Goal: Information Seeking & Learning: Learn about a topic

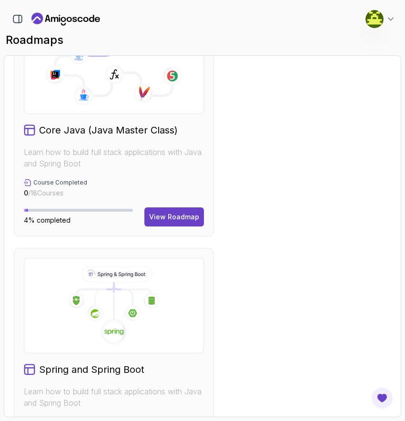
scroll to position [519, 0]
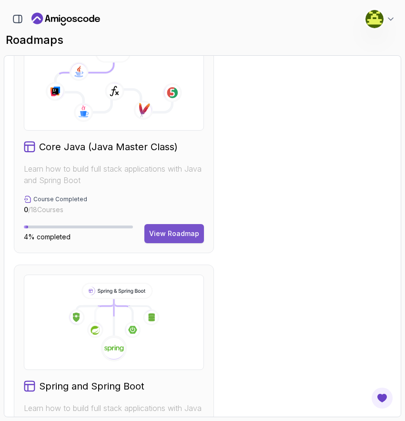
click at [161, 236] on div "View Roadmap" at bounding box center [174, 234] width 50 height 10
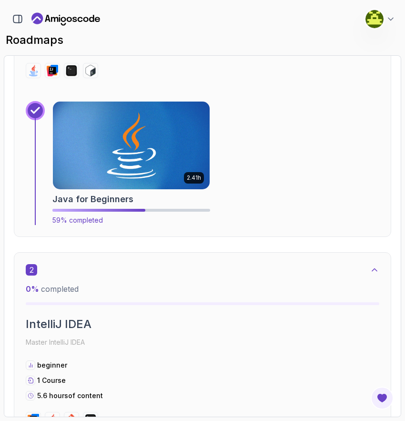
scroll to position [346, 0]
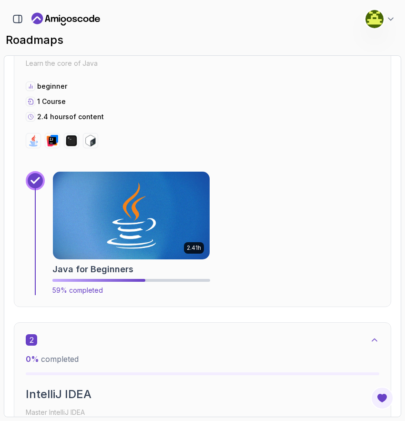
click at [93, 293] on span "59% completed" at bounding box center [77, 290] width 51 height 8
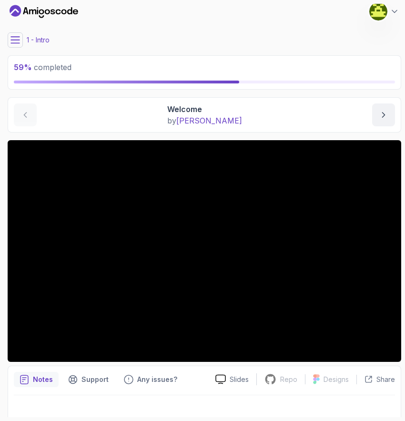
scroll to position [17, 0]
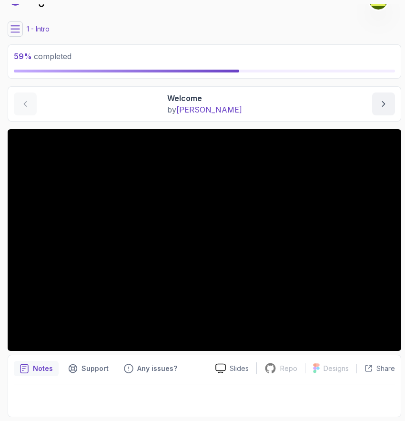
click at [51, 66] on div "59 % completed" at bounding box center [205, 62] width 382 height 22
click at [101, 61] on p "59 % completed" at bounding box center [205, 56] width 382 height 11
click at [389, 107] on button "next content" at bounding box center [384, 104] width 23 height 23
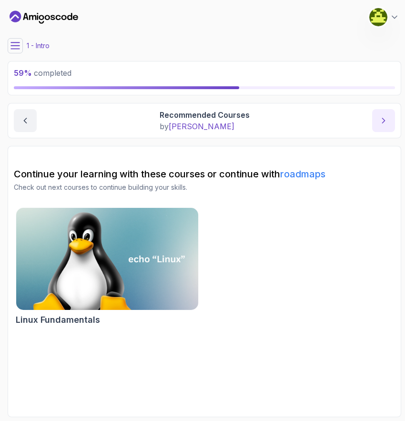
click at [387, 113] on button "next content" at bounding box center [384, 120] width 23 height 23
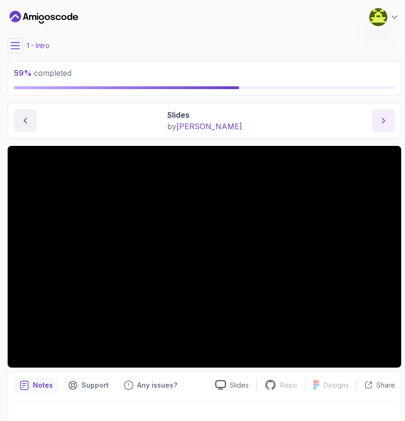
click at [387, 113] on button "next content" at bounding box center [384, 120] width 23 height 23
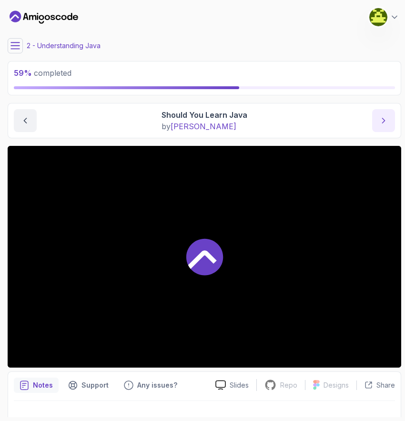
click at [387, 113] on button "next content" at bounding box center [384, 120] width 23 height 23
click at [16, 48] on icon at bounding box center [15, 46] width 10 height 10
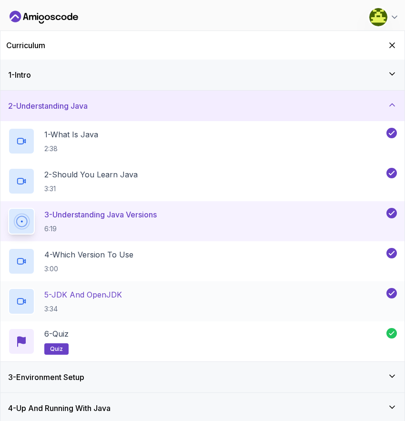
scroll to position [65, 0]
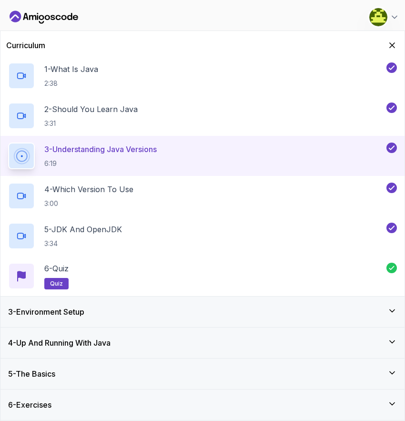
click at [114, 310] on div "3 - Environment Setup" at bounding box center [202, 311] width 389 height 11
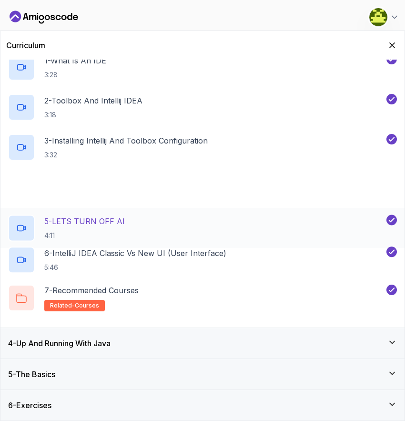
scroll to position [105, 0]
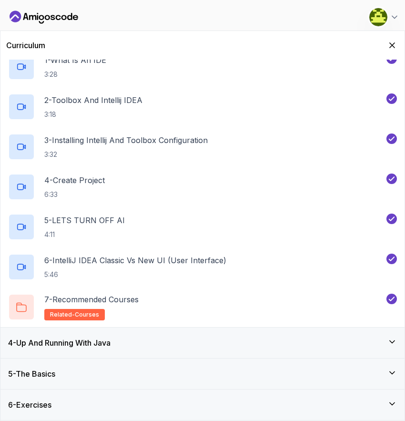
click at [124, 341] on div "4 - Up And Running With Java" at bounding box center [202, 342] width 389 height 11
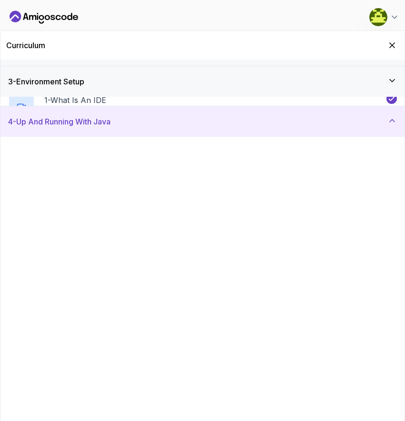
scroll to position [145, 0]
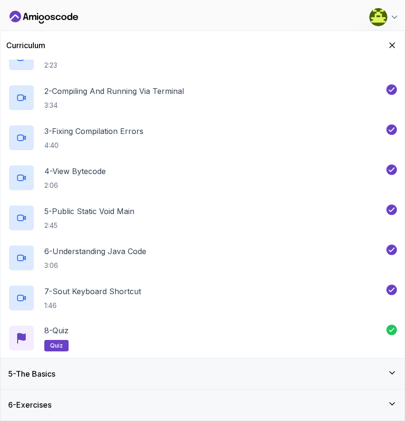
click at [144, 372] on div "5 - The Basics" at bounding box center [202, 373] width 389 height 11
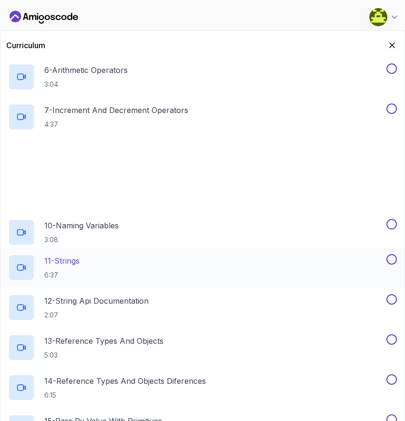
scroll to position [230, 0]
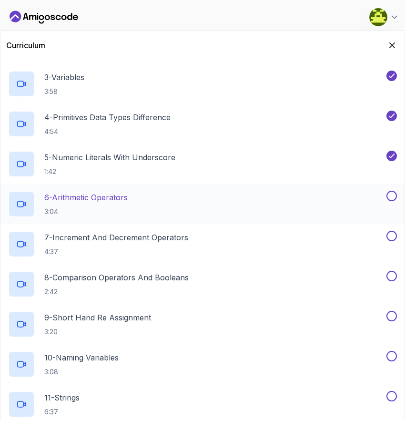
click at [106, 208] on p "3:04" at bounding box center [85, 212] width 83 height 10
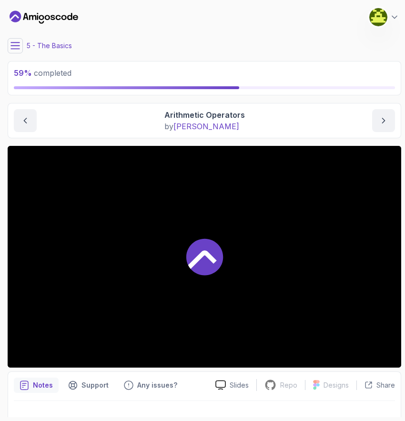
scroll to position [17, 0]
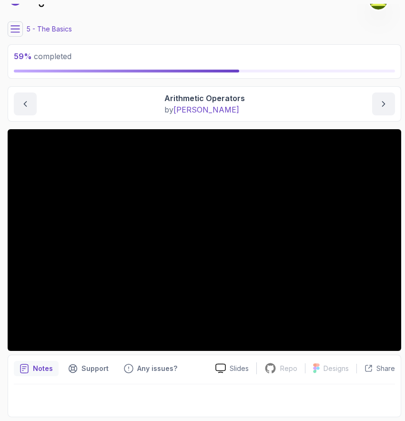
click at [18, 31] on icon at bounding box center [15, 29] width 10 height 10
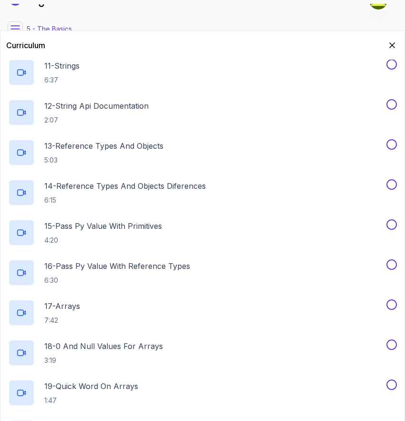
scroll to position [626, 0]
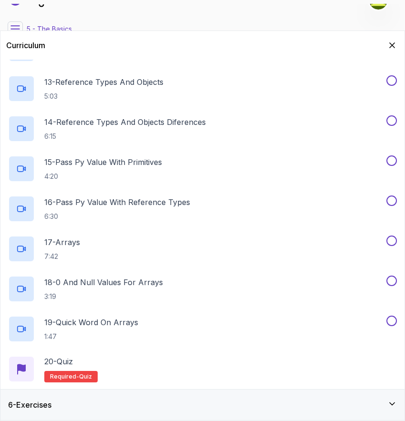
click at [107, 403] on div "6 - Exercises" at bounding box center [202, 404] width 389 height 11
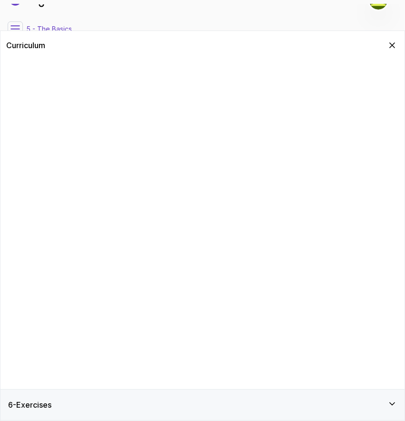
scroll to position [0, 0]
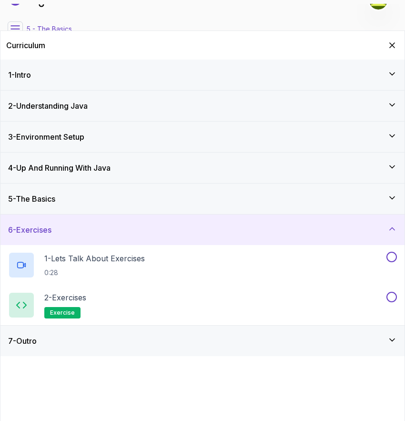
click at [66, 204] on div "5 - The Basics" at bounding box center [202, 198] width 389 height 11
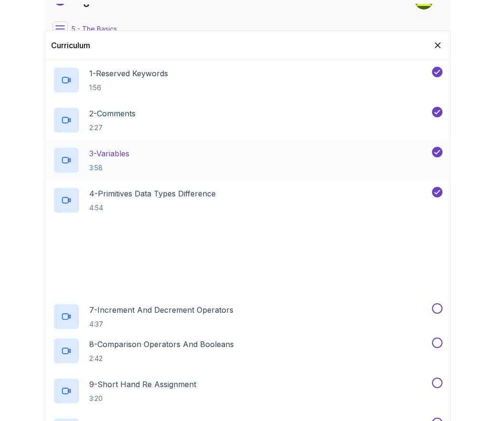
scroll to position [157, 0]
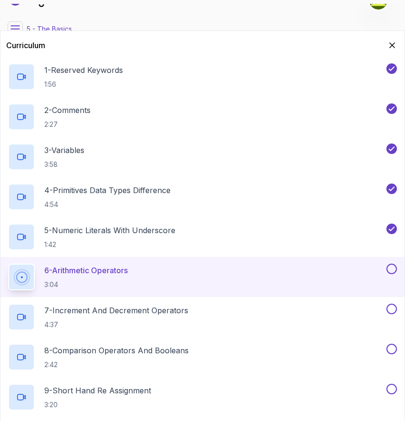
click at [14, 26] on icon at bounding box center [15, 29] width 9 height 6
click at [15, 24] on icon at bounding box center [15, 29] width 10 height 10
click at [74, 11] on div "My Courses Java for Beginners 8 Points 1 martin Student" at bounding box center [205, 0] width 394 height 27
click at [389, 44] on icon "Hide Curriculum for mobile" at bounding box center [392, 45] width 10 height 10
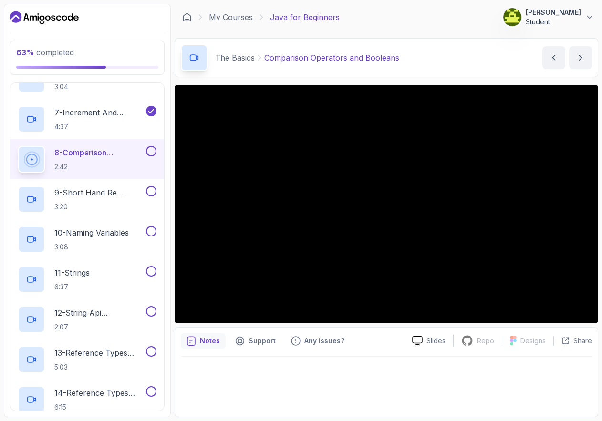
scroll to position [291, 0]
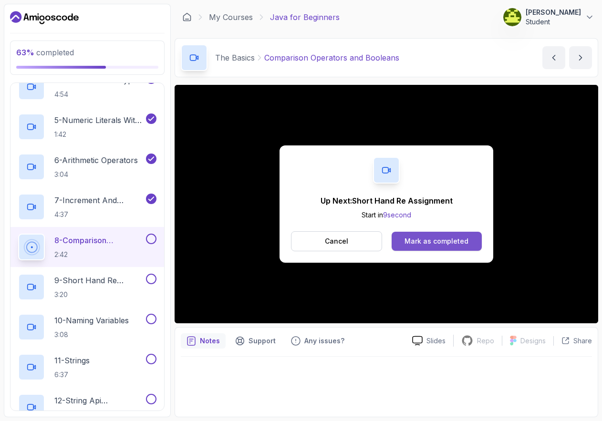
click at [400, 243] on button "Mark as completed" at bounding box center [437, 241] width 90 height 19
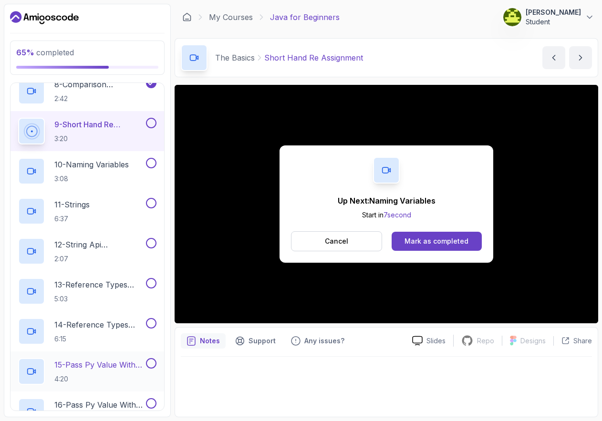
scroll to position [430, 0]
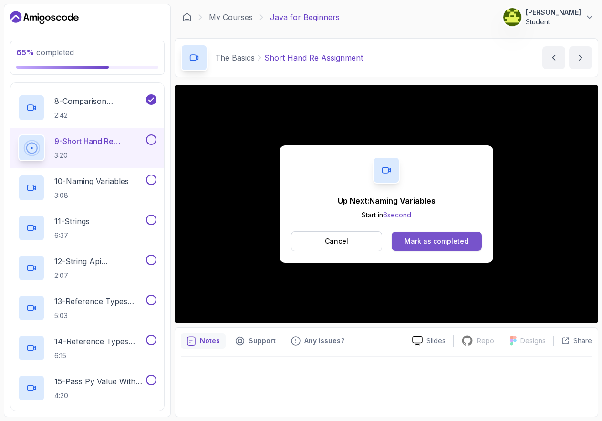
click at [405, 235] on button "Mark as completed" at bounding box center [437, 241] width 90 height 19
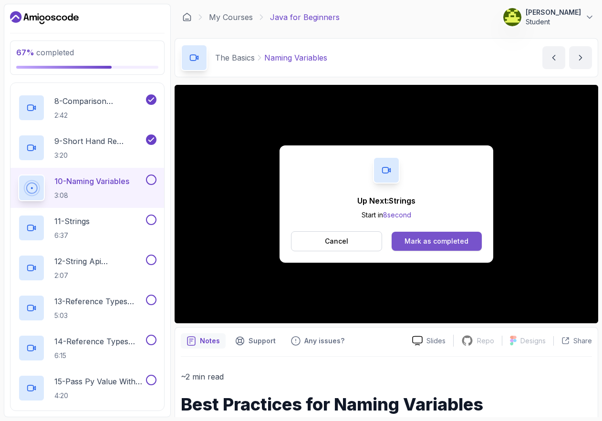
click at [405, 245] on div "Mark as completed" at bounding box center [437, 242] width 64 height 10
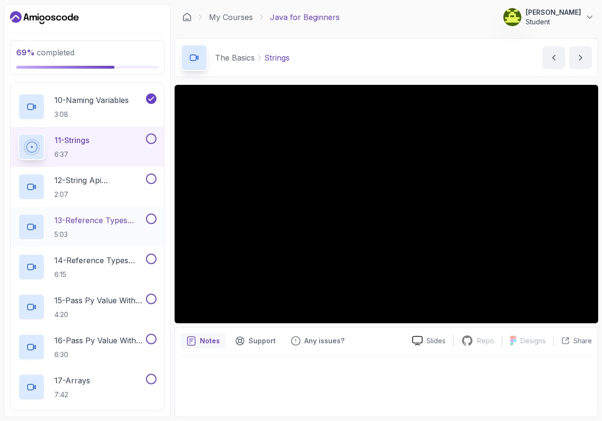
scroll to position [509, 0]
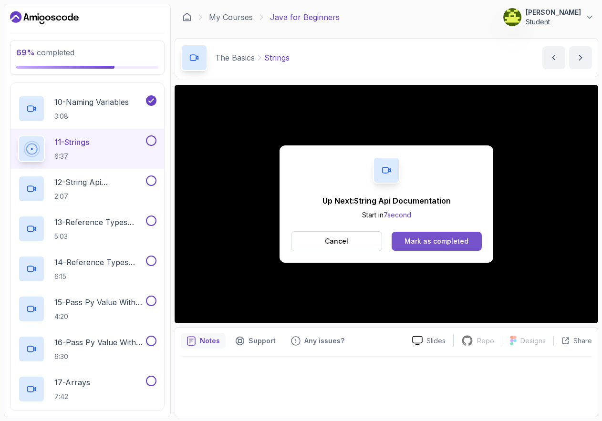
click at [405, 242] on div "Mark as completed" at bounding box center [437, 242] width 64 height 10
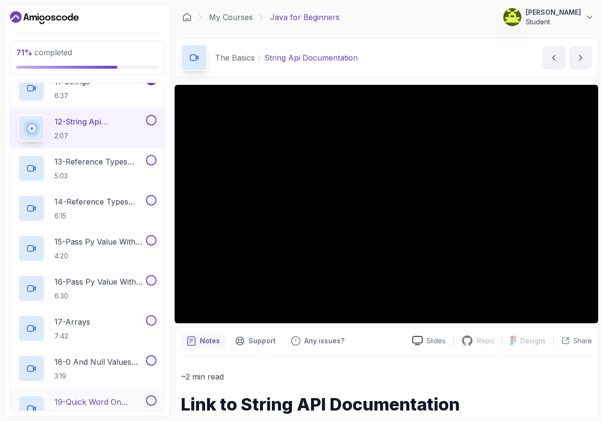
scroll to position [571, 0]
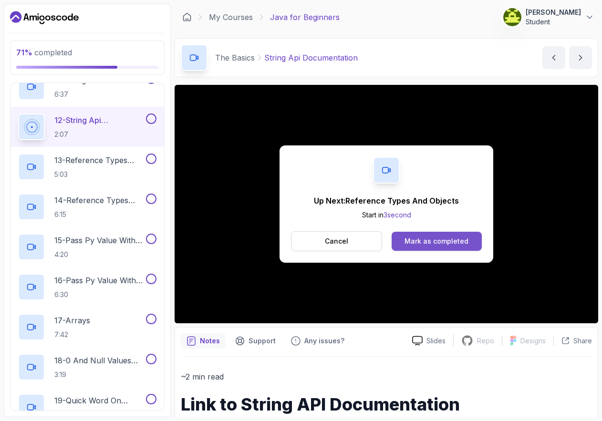
click at [405, 247] on button "Mark as completed" at bounding box center [437, 241] width 90 height 19
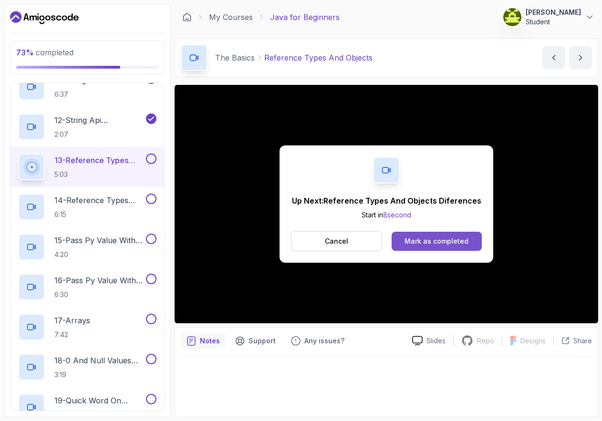
click at [405, 235] on button "Mark as completed" at bounding box center [437, 241] width 90 height 19
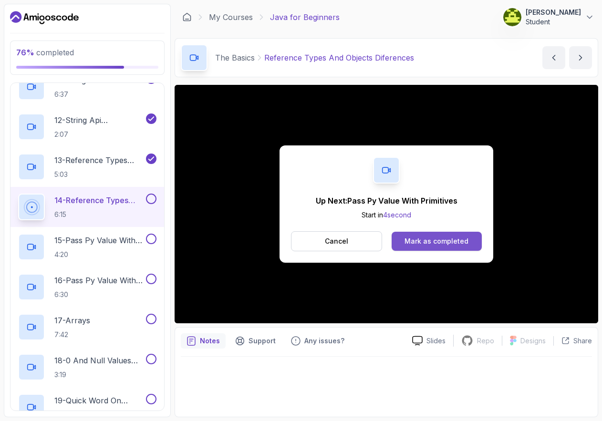
click at [405, 246] on div "Mark as completed" at bounding box center [437, 242] width 64 height 10
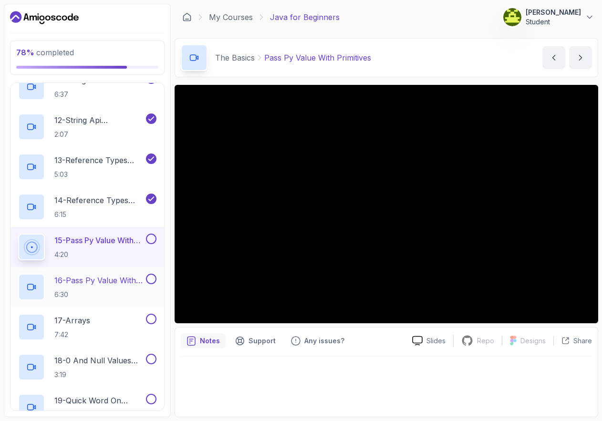
click at [114, 276] on p "16 - Pass Py Value With Reference Types" at bounding box center [99, 280] width 90 height 11
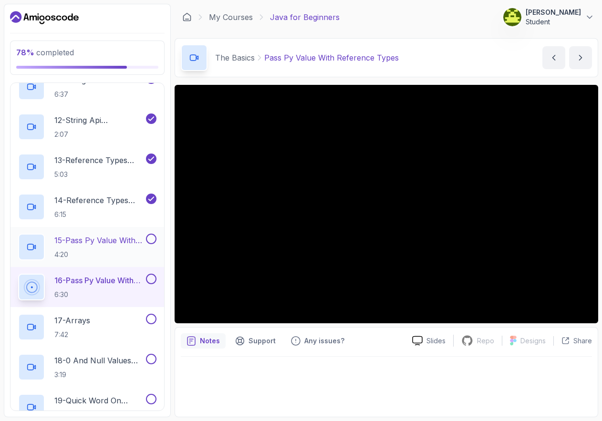
click at [121, 249] on h2 "15 - Pass Py Value With Primitives 4:20" at bounding box center [99, 247] width 90 height 25
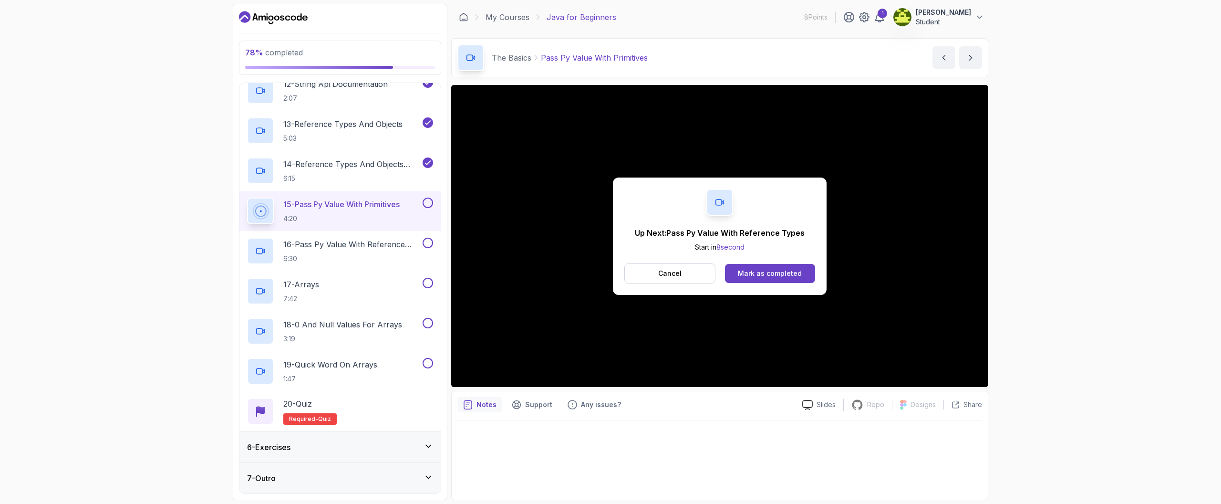
scroll to position [660, 0]
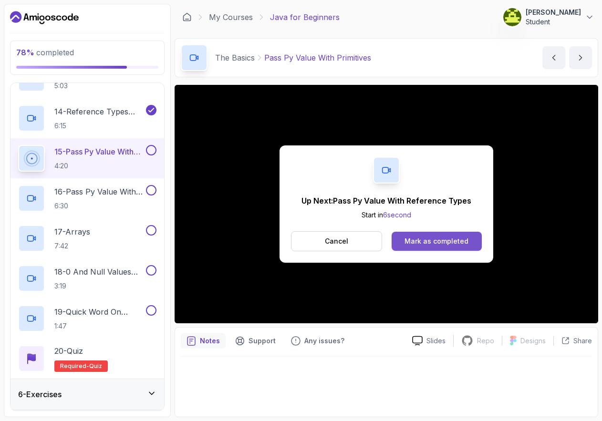
click at [405, 236] on button "Mark as completed" at bounding box center [437, 241] width 90 height 19
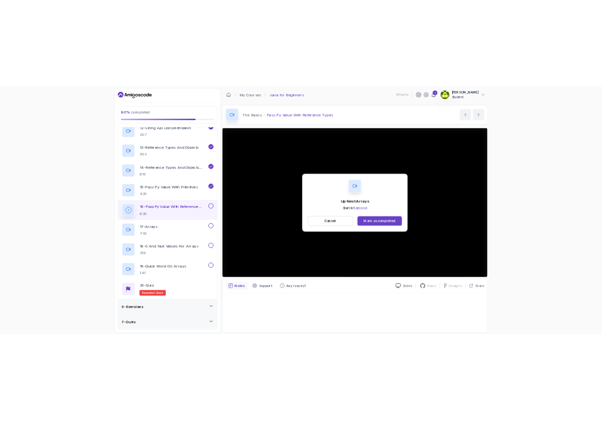
scroll to position [660, 0]
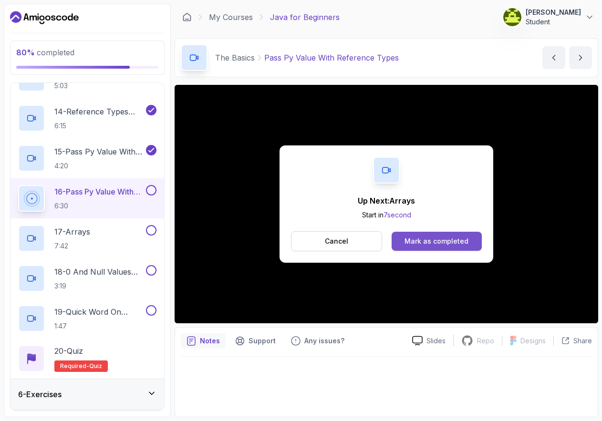
click at [405, 245] on div "Mark as completed" at bounding box center [437, 242] width 64 height 10
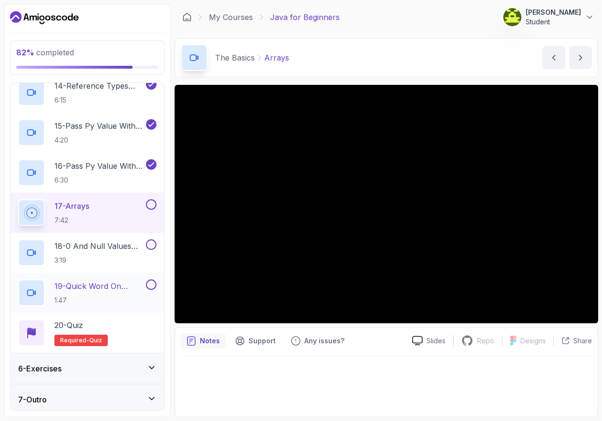
scroll to position [690, 0]
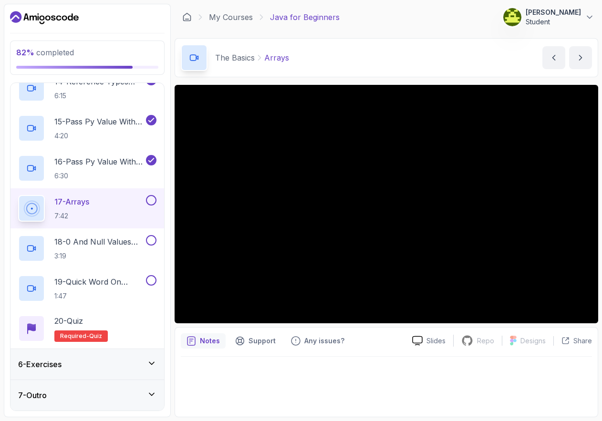
click at [137, 356] on div "6 - Exercises" at bounding box center [87, 364] width 154 height 31
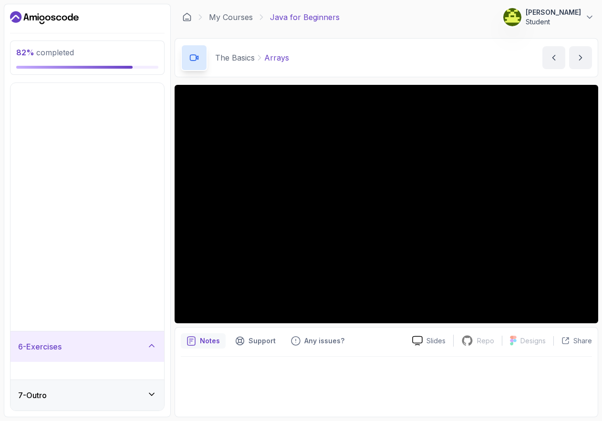
scroll to position [0, 0]
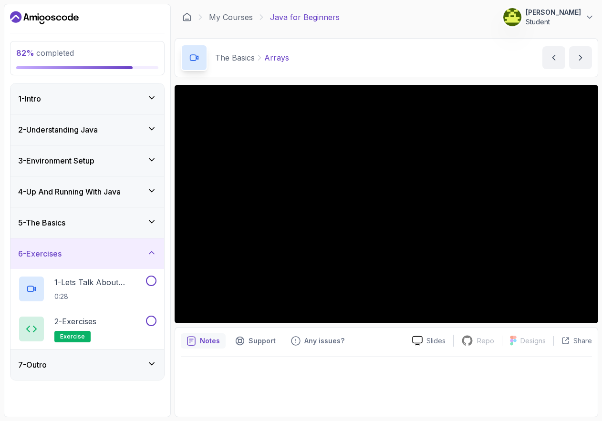
click at [122, 369] on div "7 - Outro" at bounding box center [87, 364] width 138 height 11
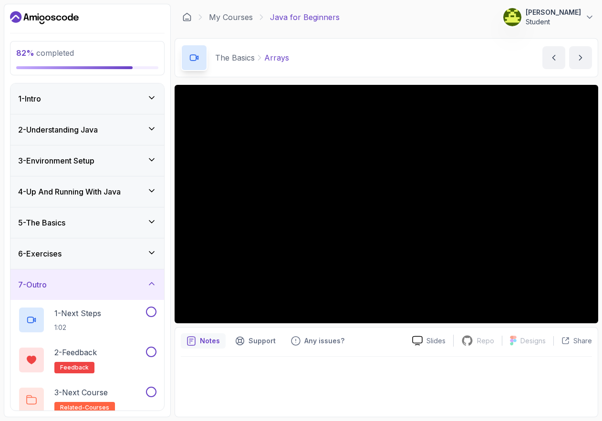
click at [136, 222] on div "5 - The Basics" at bounding box center [87, 222] width 138 height 11
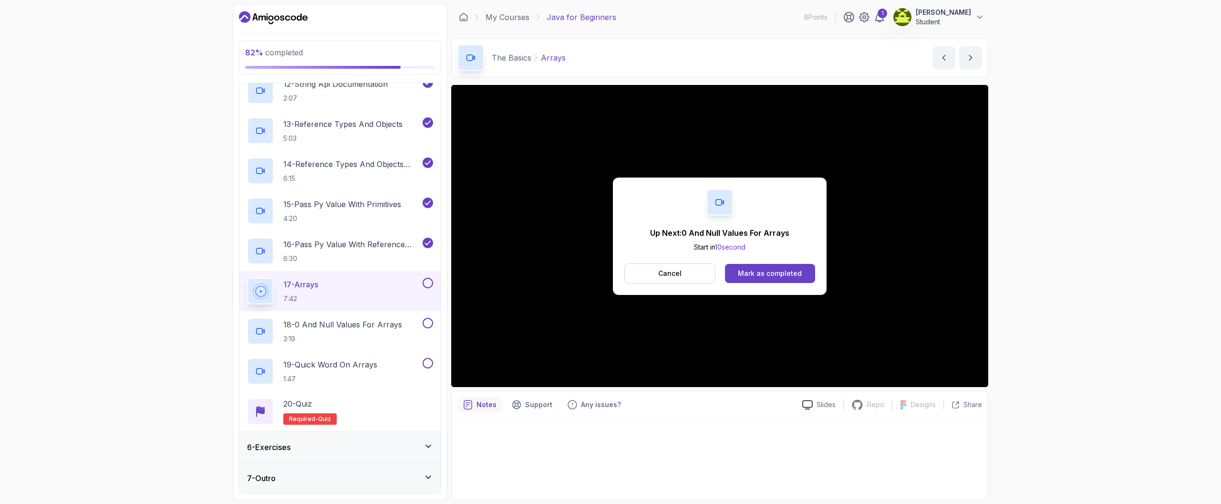
scroll to position [690, 0]
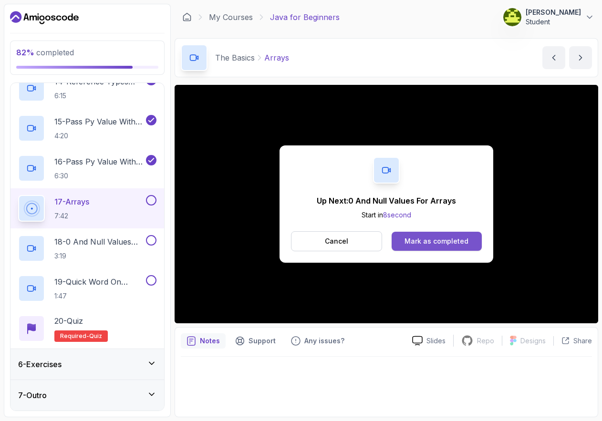
click at [405, 240] on div "Mark as completed" at bounding box center [437, 242] width 64 height 10
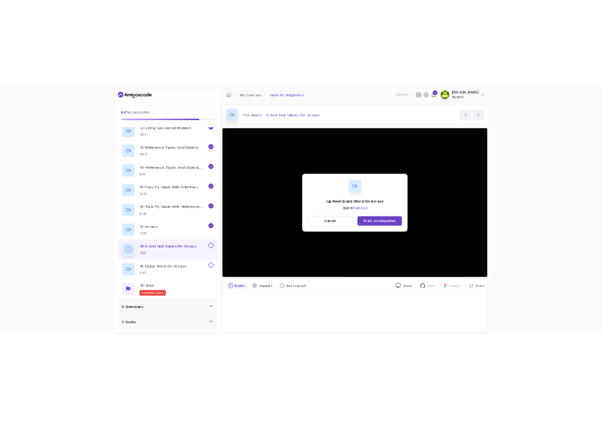
scroll to position [690, 0]
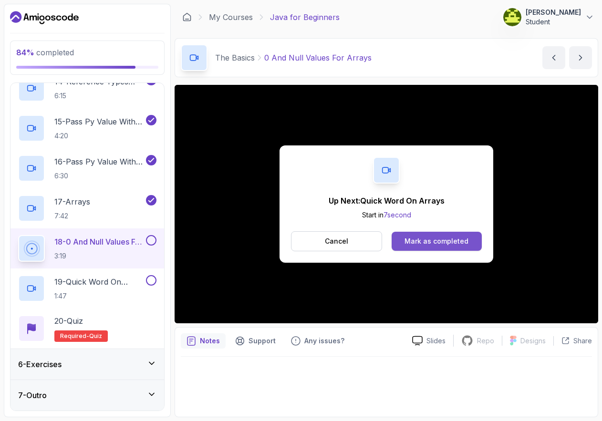
click at [405, 242] on button "Mark as completed" at bounding box center [437, 241] width 90 height 19
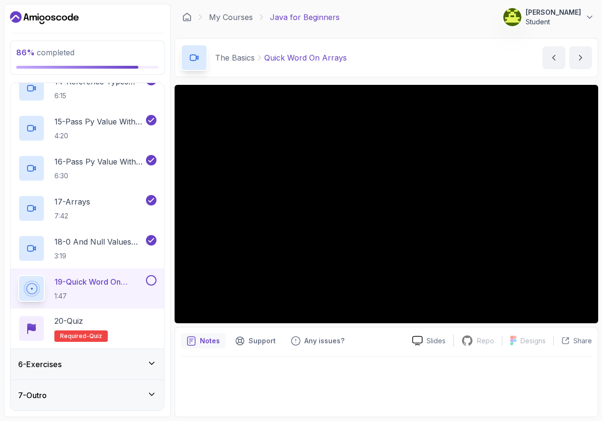
scroll to position [608, 0]
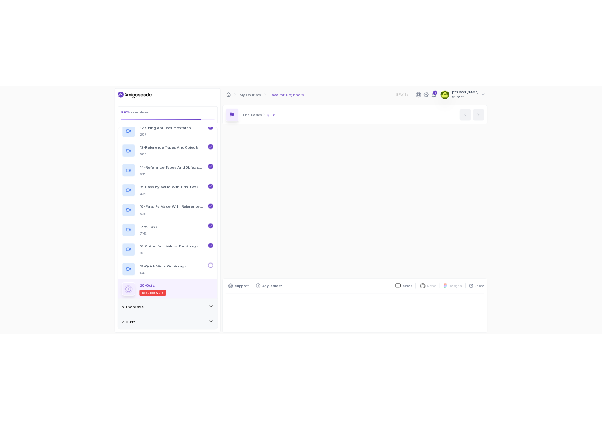
scroll to position [690, 0]
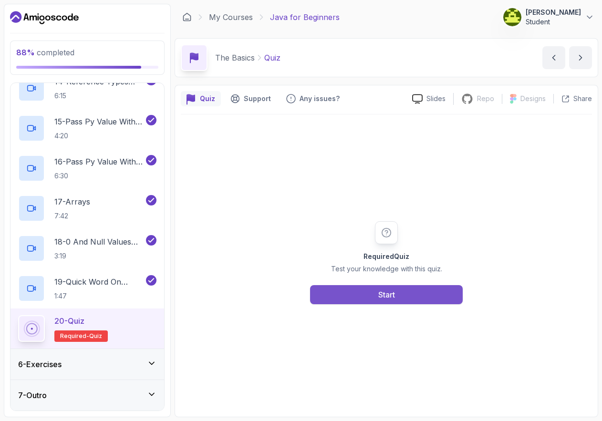
click at [382, 299] on div "Start" at bounding box center [386, 294] width 17 height 11
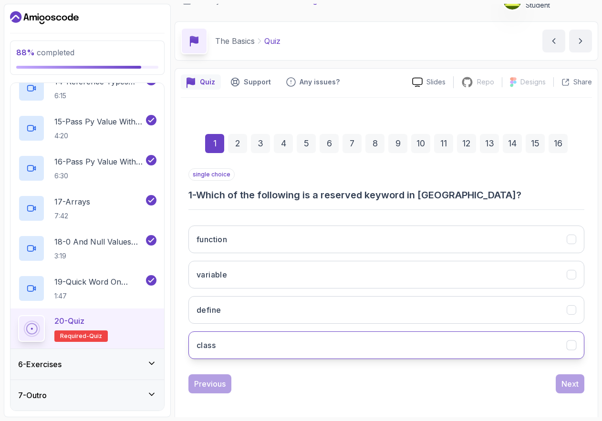
scroll to position [20, 0]
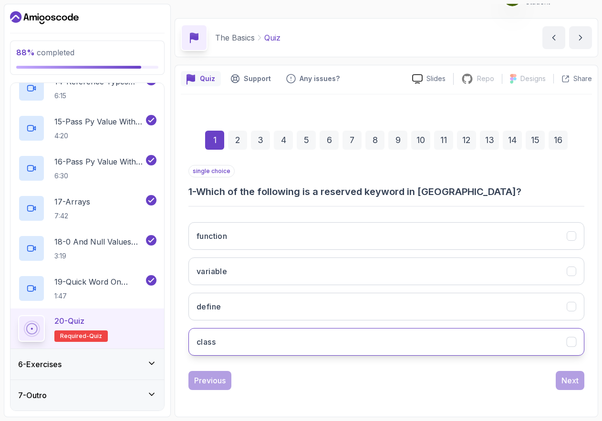
click at [271, 342] on button "class" at bounding box center [386, 342] width 396 height 28
click at [405, 383] on div "Next" at bounding box center [569, 380] width 17 height 11
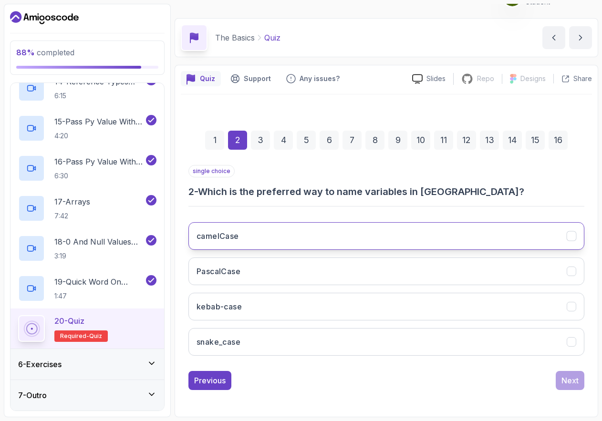
click at [294, 235] on button "camelCase" at bounding box center [386, 236] width 396 height 28
click at [405, 386] on div "Next" at bounding box center [569, 380] width 17 height 11
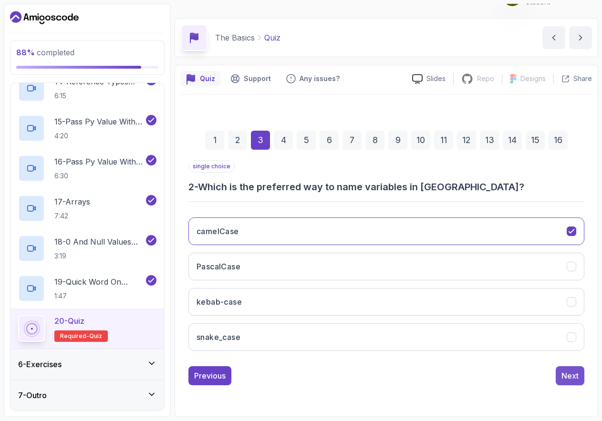
scroll to position [5, 0]
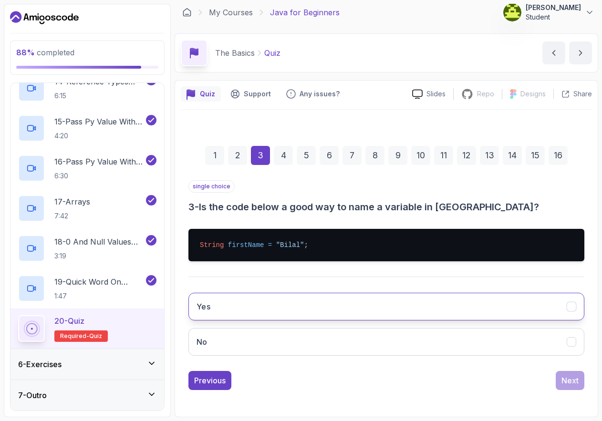
click at [351, 316] on button "Yes" at bounding box center [386, 307] width 396 height 28
click at [405, 379] on div "Next" at bounding box center [569, 380] width 17 height 11
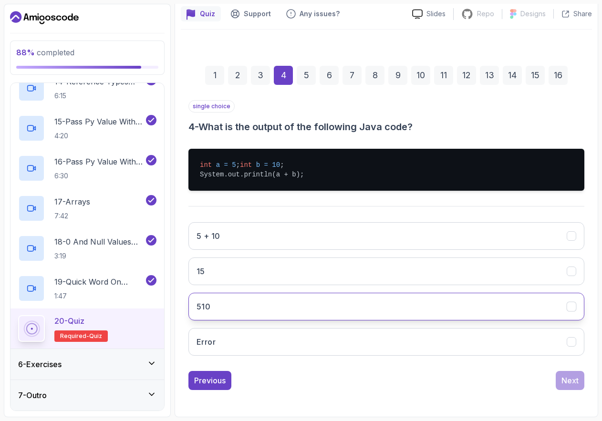
scroll to position [94, 0]
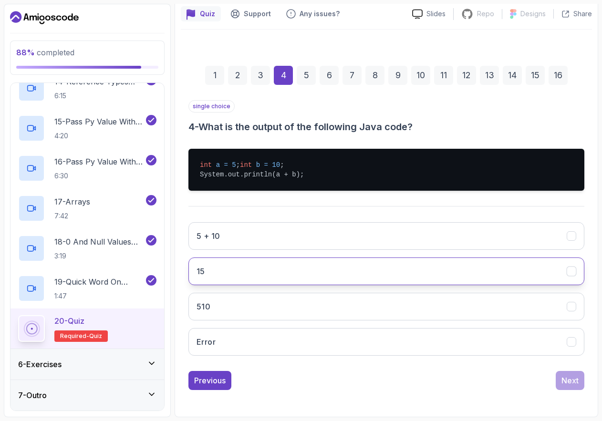
click at [256, 272] on button "15" at bounding box center [386, 272] width 396 height 28
click at [405, 379] on div "Next" at bounding box center [569, 380] width 17 height 11
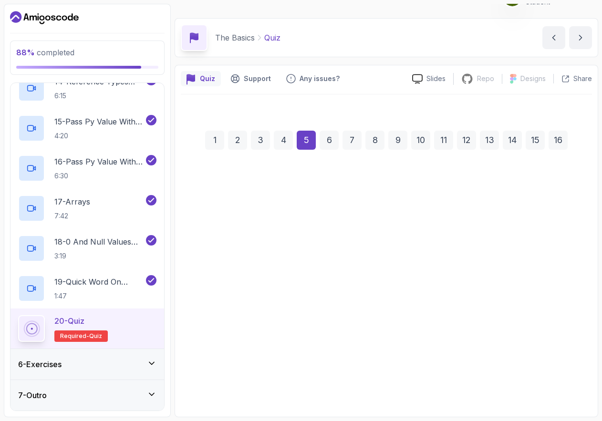
scroll to position [20, 0]
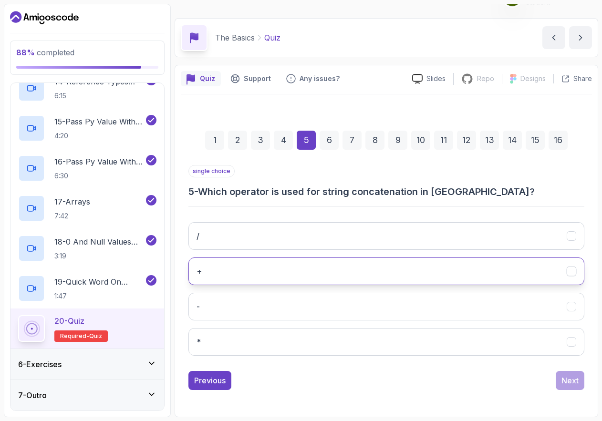
click at [378, 268] on button "+" at bounding box center [386, 272] width 396 height 28
click at [405, 378] on button "Next" at bounding box center [570, 380] width 29 height 19
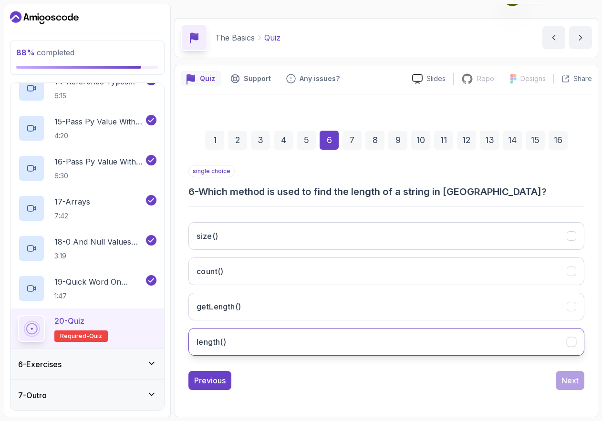
click at [314, 337] on button "length()" at bounding box center [386, 342] width 396 height 28
click at [405, 380] on div "Next" at bounding box center [569, 380] width 17 height 11
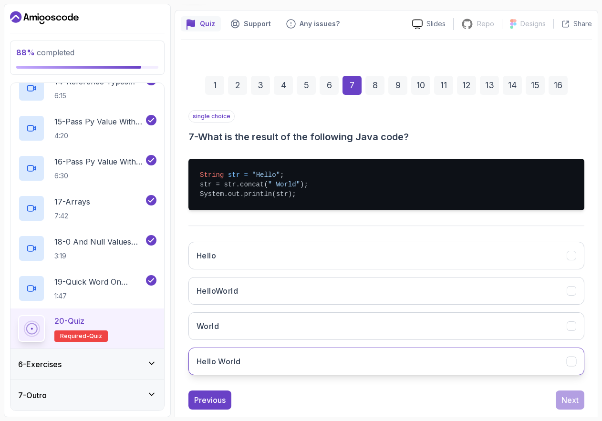
scroll to position [76, 0]
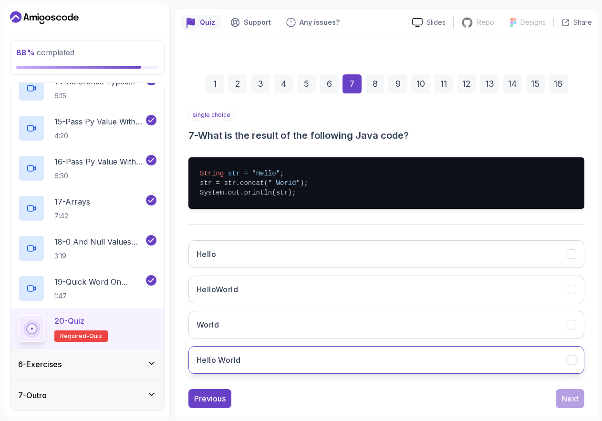
click at [405, 361] on button "Hello World" at bounding box center [386, 360] width 396 height 28
click at [405, 396] on button "Next" at bounding box center [570, 398] width 29 height 19
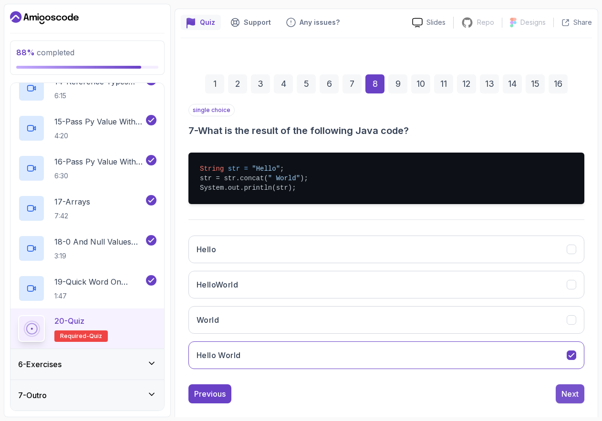
scroll to position [20, 0]
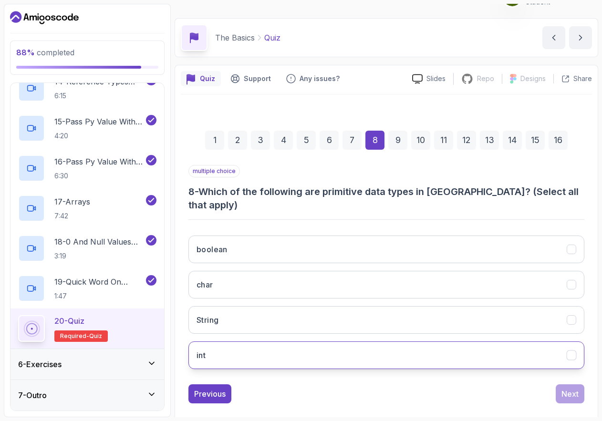
click at [313, 342] on button "int" at bounding box center [386, 356] width 396 height 28
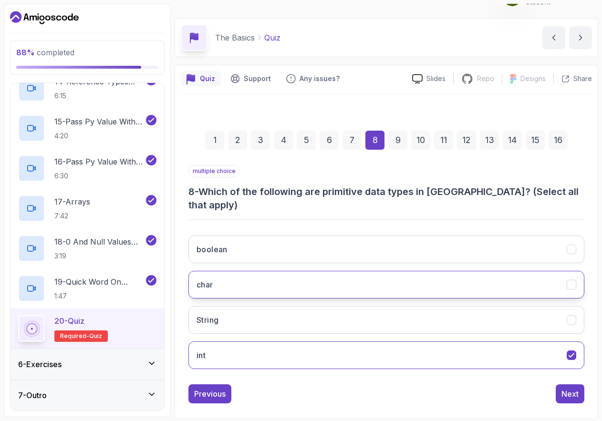
click at [312, 277] on button "char" at bounding box center [386, 285] width 396 height 28
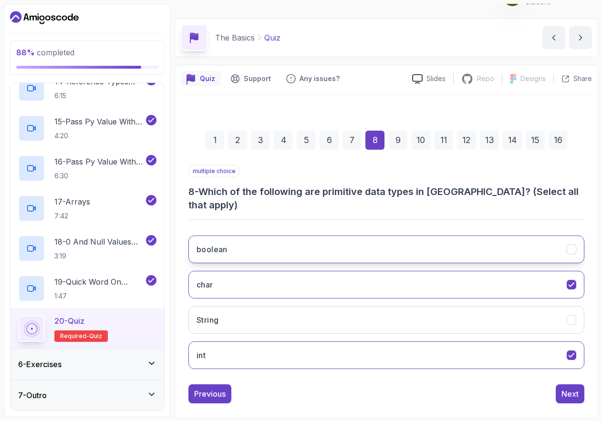
click at [319, 246] on button "boolean" at bounding box center [386, 250] width 396 height 28
click at [405, 384] on button "Next" at bounding box center [570, 393] width 29 height 19
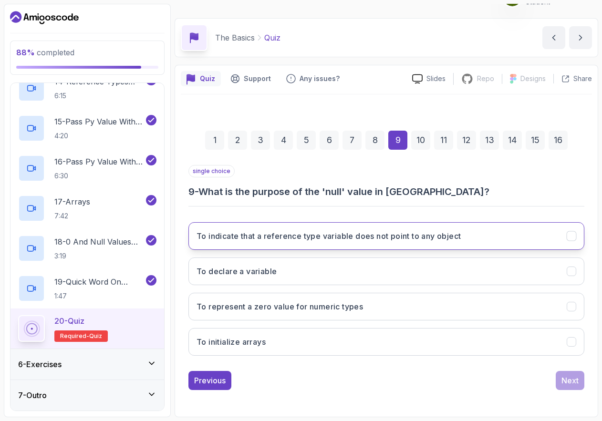
click at [312, 244] on button "To indicate that a reference type variable does not point to any object" at bounding box center [386, 236] width 396 height 28
click at [405, 378] on div "Next" at bounding box center [569, 380] width 17 height 11
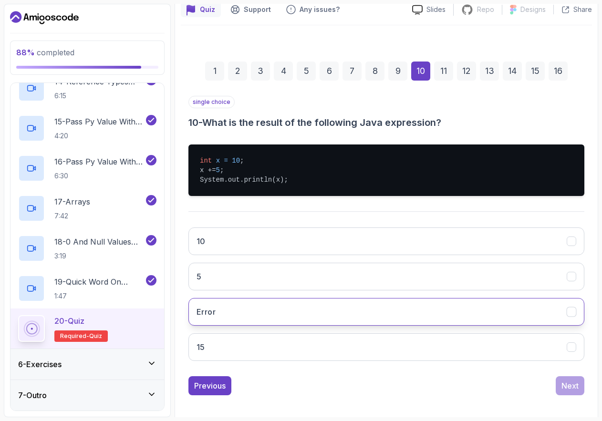
scroll to position [94, 0]
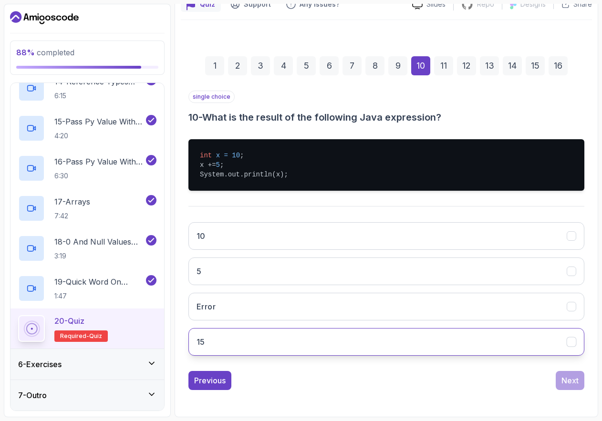
click at [318, 330] on button "15" at bounding box center [386, 342] width 396 height 28
click at [405, 378] on div "Next" at bounding box center [569, 380] width 17 height 11
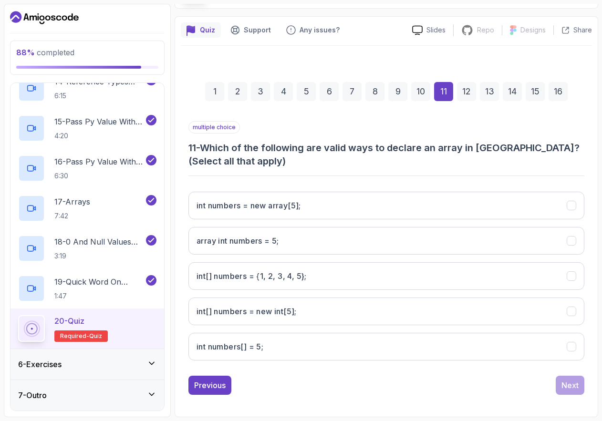
scroll to position [69, 0]
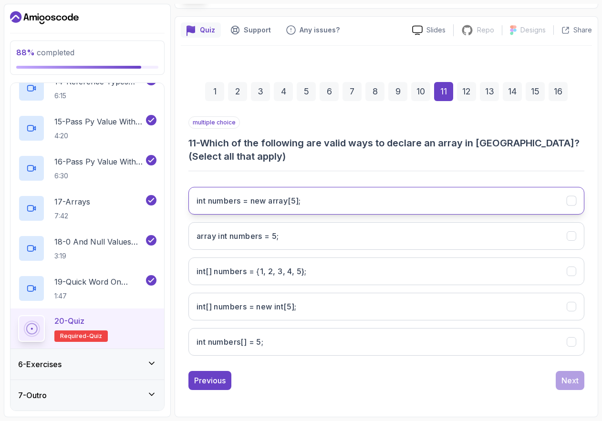
click at [325, 189] on button "int numbers = new array[5];" at bounding box center [386, 201] width 396 height 28
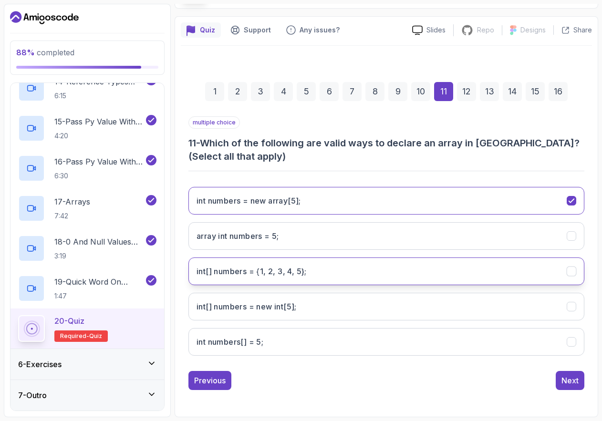
click at [323, 275] on 5};"] "int[] numbers = {1, 2, 3, 4, 5};" at bounding box center [386, 272] width 396 height 28
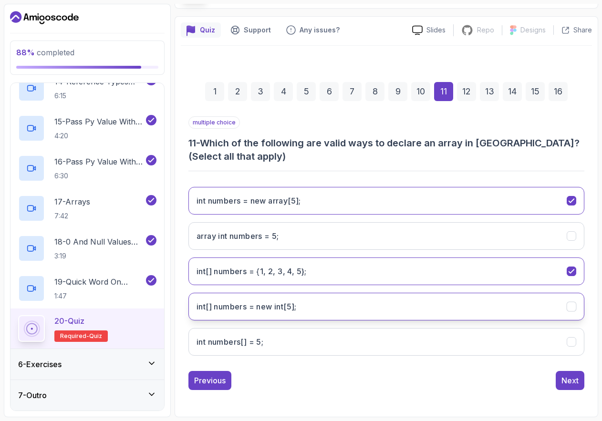
click at [265, 311] on h3 "int[] numbers = new int[5];" at bounding box center [247, 306] width 100 height 11
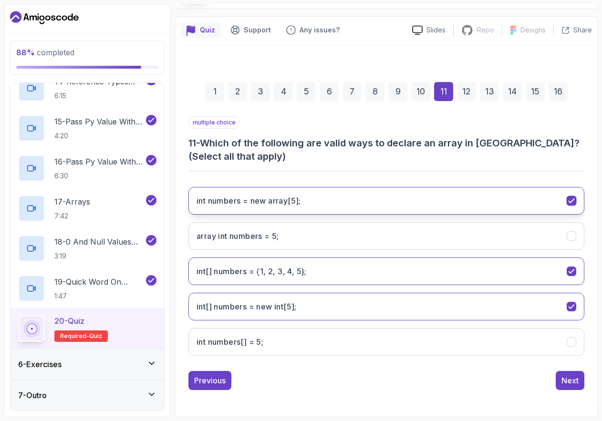
click at [301, 205] on h3 "int numbers = new array[5];" at bounding box center [249, 200] width 104 height 11
click at [405, 385] on div "Next" at bounding box center [569, 380] width 17 height 11
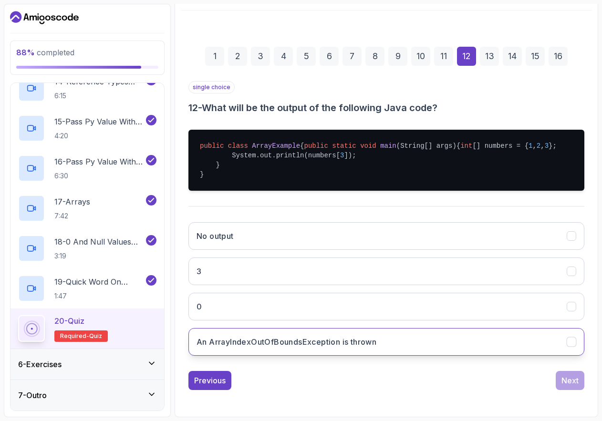
scroll to position [123, 0]
click at [405, 344] on button "An ArrayIndexOutOfBoundsException is thrown" at bounding box center [386, 342] width 396 height 28
click at [405, 387] on button "Next" at bounding box center [570, 380] width 29 height 19
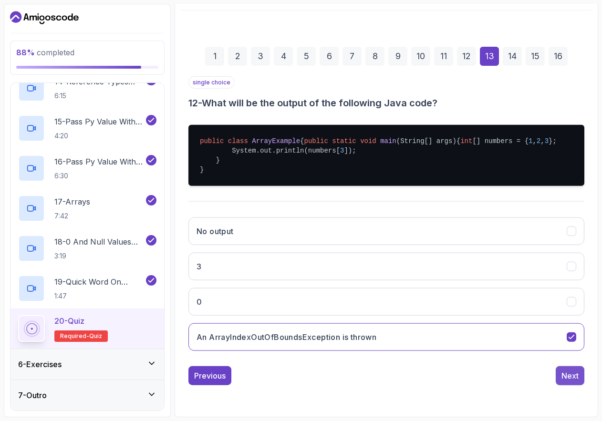
scroll to position [20, 0]
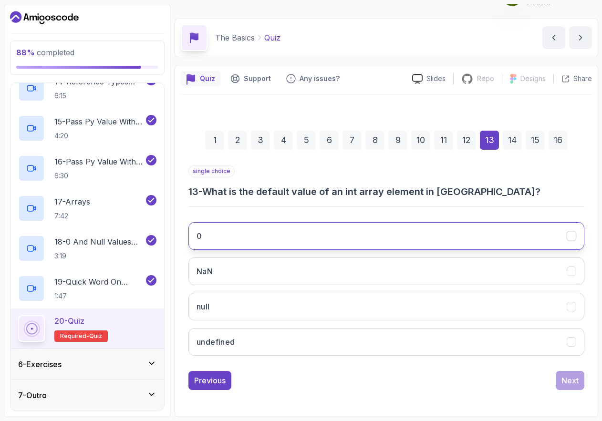
click at [405, 246] on button "0" at bounding box center [386, 236] width 396 height 28
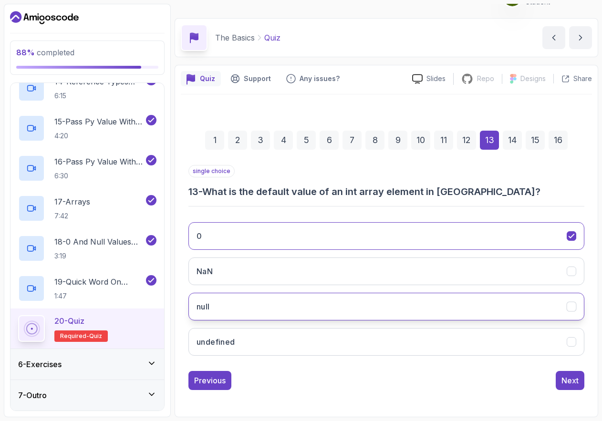
click at [405, 310] on button "null" at bounding box center [386, 307] width 396 height 28
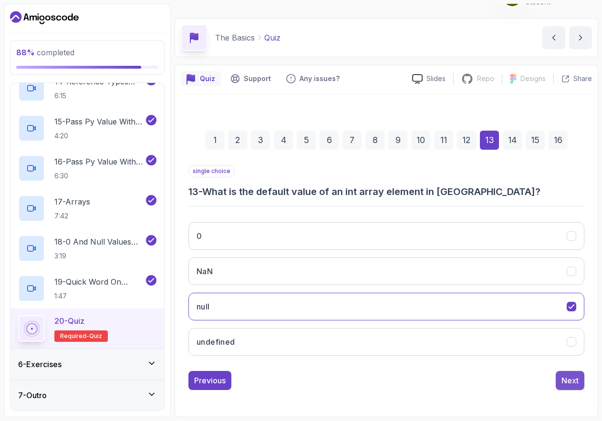
click at [405, 376] on div "Next" at bounding box center [569, 380] width 17 height 11
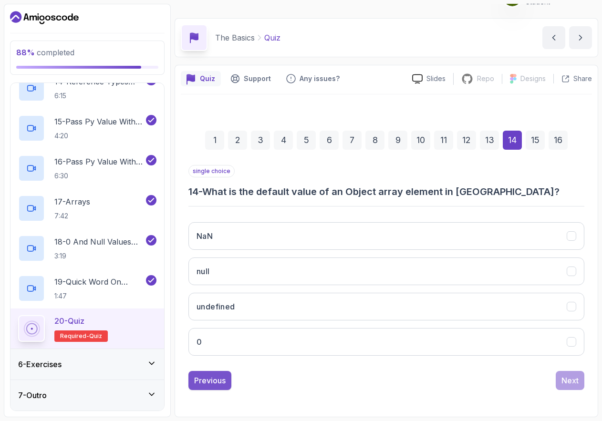
click at [200, 375] on div "Previous" at bounding box center [209, 380] width 31 height 11
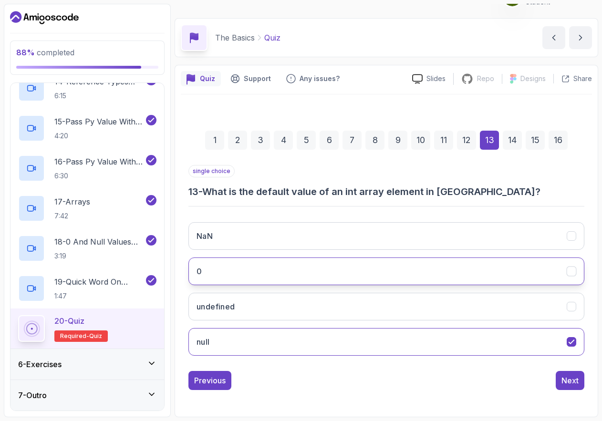
click at [405, 265] on button "0" at bounding box center [386, 272] width 396 height 28
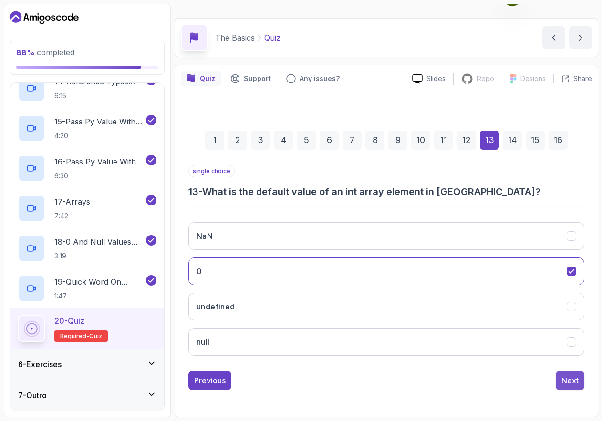
click at [405, 379] on div "Next" at bounding box center [569, 380] width 17 height 11
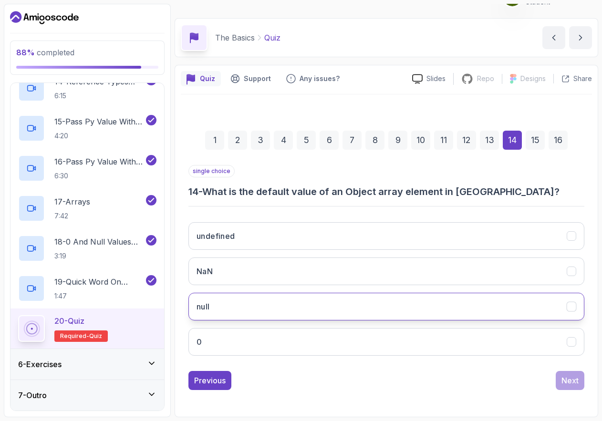
click at [347, 314] on button "null" at bounding box center [386, 307] width 396 height 28
click at [405, 384] on div "Next" at bounding box center [569, 380] width 17 height 11
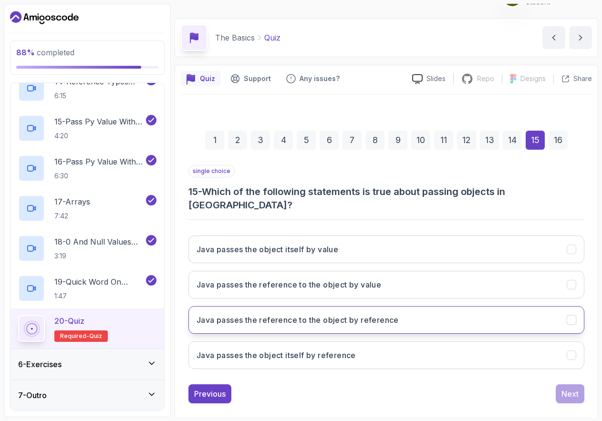
click at [390, 313] on button "Java passes the reference to the object by reference" at bounding box center [386, 320] width 396 height 28
click at [405, 388] on div "Next" at bounding box center [569, 393] width 17 height 11
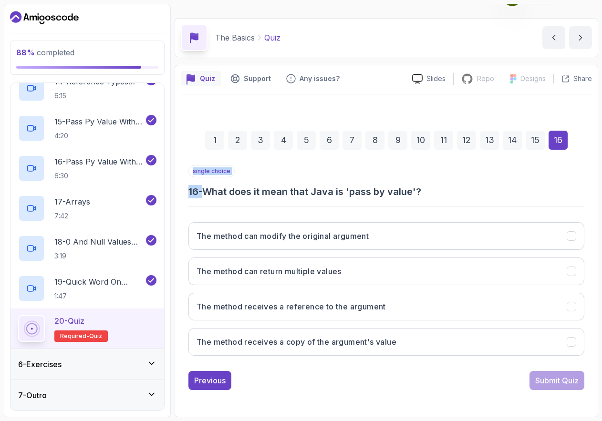
drag, startPoint x: 210, startPoint y: 190, endPoint x: 439, endPoint y: 201, distance: 228.7
click at [405, 201] on div "single choice 16 - What does it mean that Java is 'pass by value'? The method c…" at bounding box center [386, 264] width 396 height 198
click at [405, 182] on div "single choice 16 - What does it mean that Java is 'pass by value'?" at bounding box center [386, 181] width 396 height 33
click at [230, 386] on button "Previous" at bounding box center [209, 380] width 43 height 19
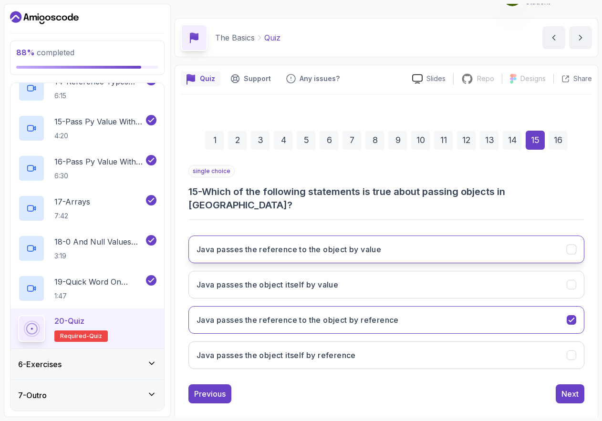
click at [374, 247] on button "Java passes the reference to the object by value" at bounding box center [386, 250] width 396 height 28
click at [405, 388] on div "Next" at bounding box center [569, 393] width 17 height 11
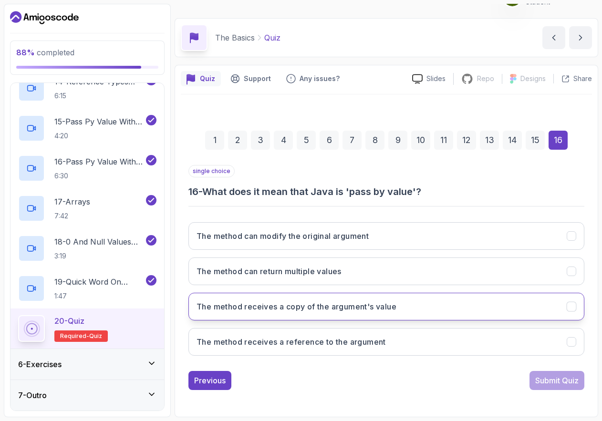
click at [395, 311] on h3 "The method receives a copy of the argument's value" at bounding box center [297, 306] width 200 height 11
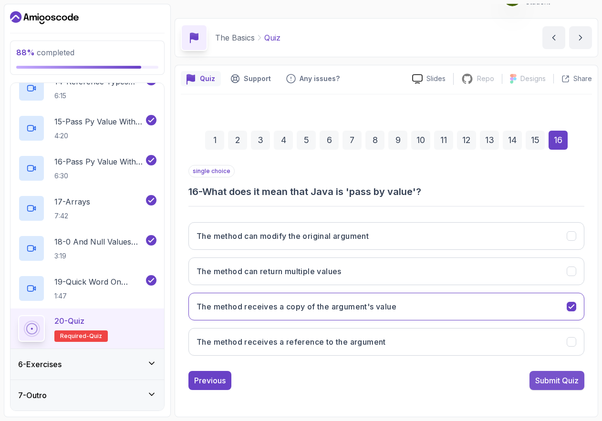
click at [405, 380] on div "Submit Quiz" at bounding box center [556, 380] width 43 height 11
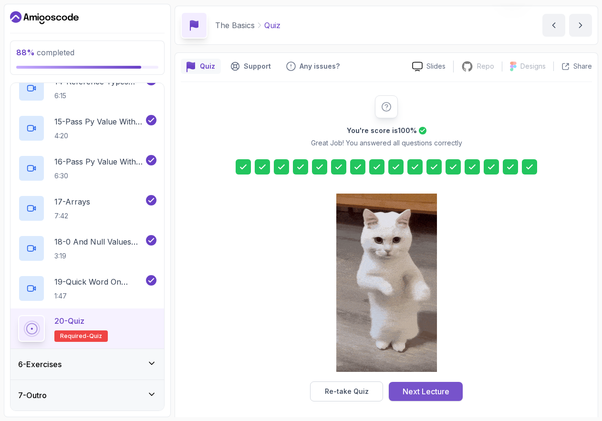
scroll to position [36, 0]
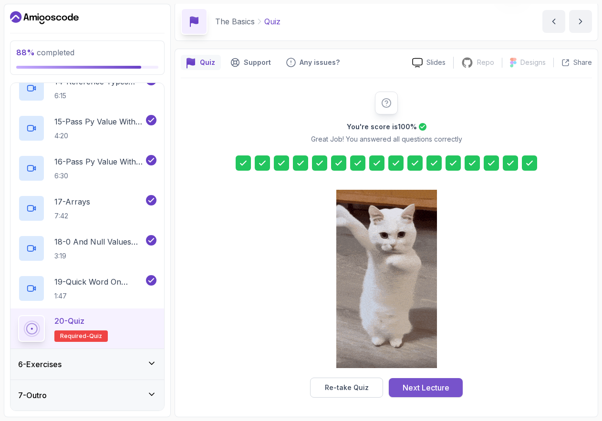
click at [405, 390] on div "Next Lecture" at bounding box center [426, 387] width 47 height 11
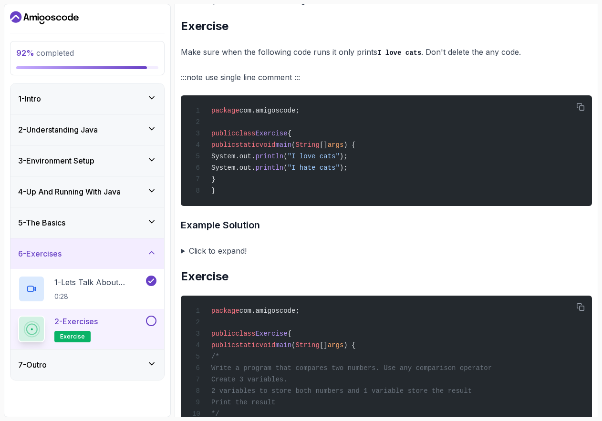
scroll to position [416, 0]
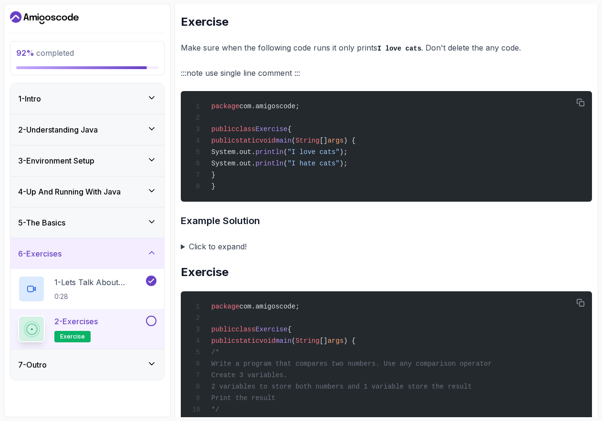
click at [181, 248] on summary "Click to expand!" at bounding box center [386, 246] width 411 height 13
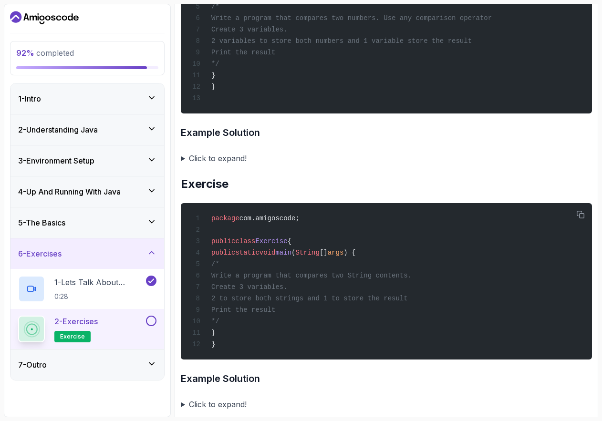
scroll to position [885, 0]
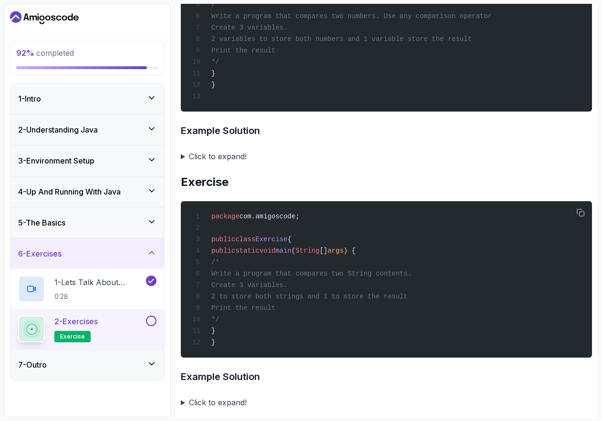
click at [181, 154] on summary "Click to expand!" at bounding box center [386, 156] width 411 height 13
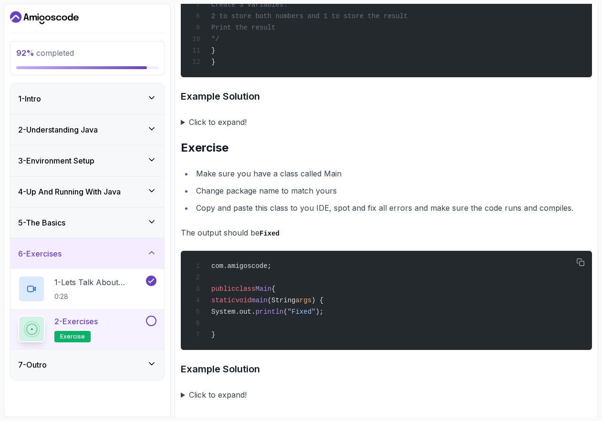
scroll to position [2163, 0]
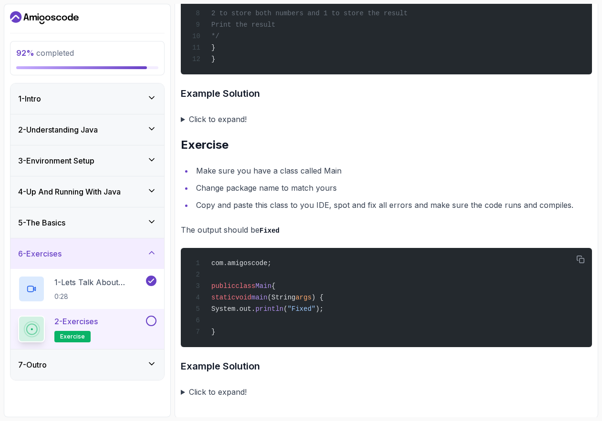
click at [204, 385] on summary "Click to expand!" at bounding box center [386, 391] width 411 height 13
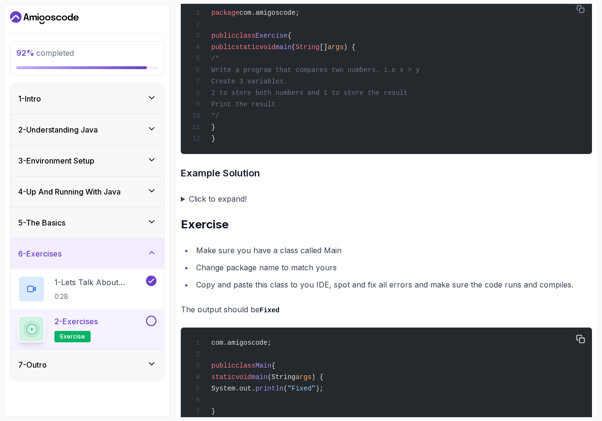
scroll to position [1873, 0]
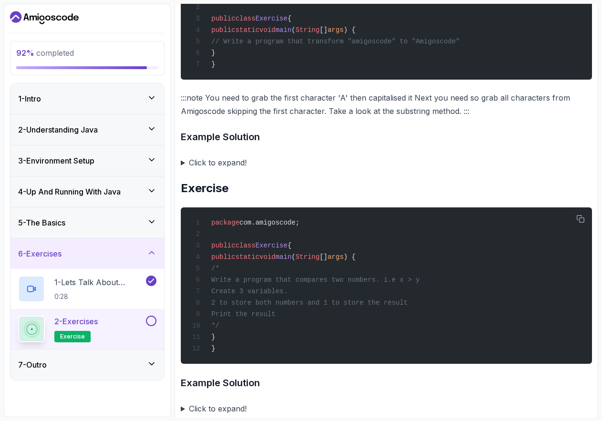
click at [149, 316] on button at bounding box center [151, 321] width 10 height 10
click at [141, 359] on div "7 - Outro" at bounding box center [87, 364] width 138 height 11
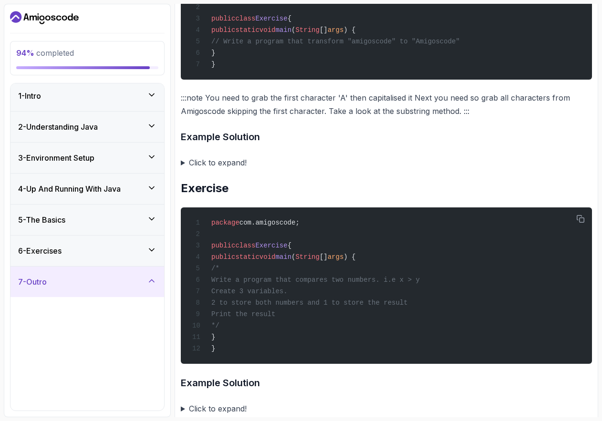
scroll to position [10, 0]
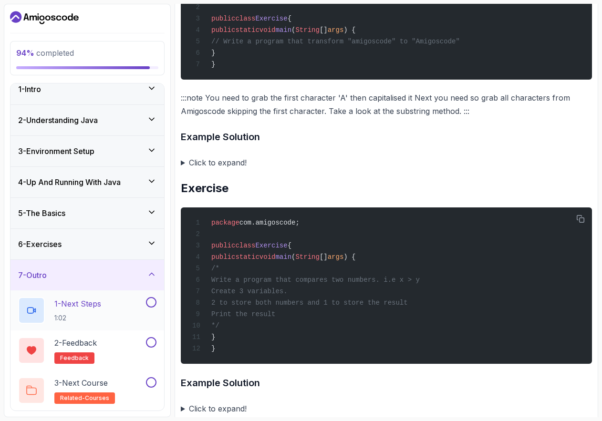
click at [121, 312] on div "1 - Next Steps 1:02" at bounding box center [81, 310] width 126 height 27
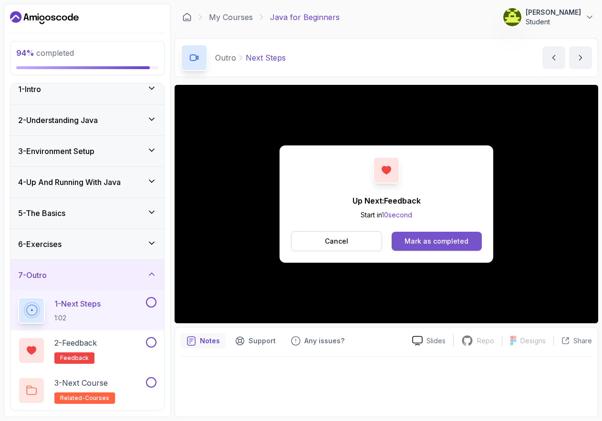
click at [405, 247] on button "Mark as completed" at bounding box center [437, 241] width 90 height 19
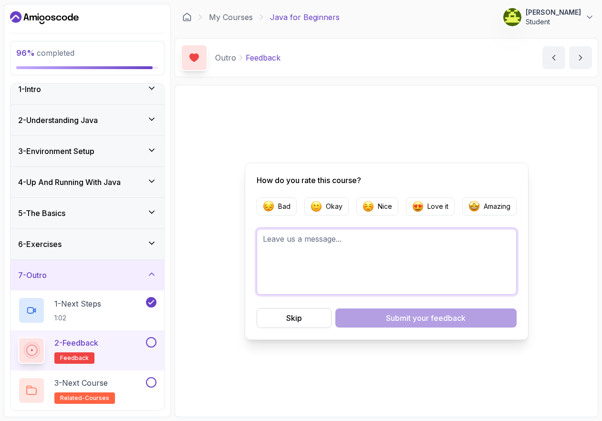
click at [315, 273] on textarea at bounding box center [387, 262] width 260 height 66
click at [303, 323] on button "Skip" at bounding box center [294, 318] width 75 height 20
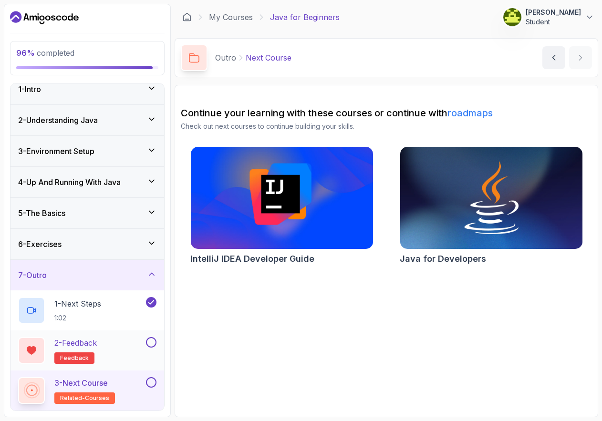
click at [149, 347] on div at bounding box center [150, 342] width 12 height 10
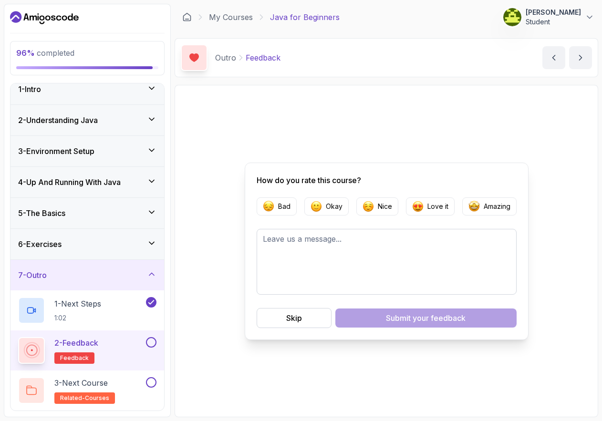
click at [154, 344] on button at bounding box center [151, 342] width 10 height 10
click at [405, 207] on p "Amazing" at bounding box center [497, 207] width 27 height 10
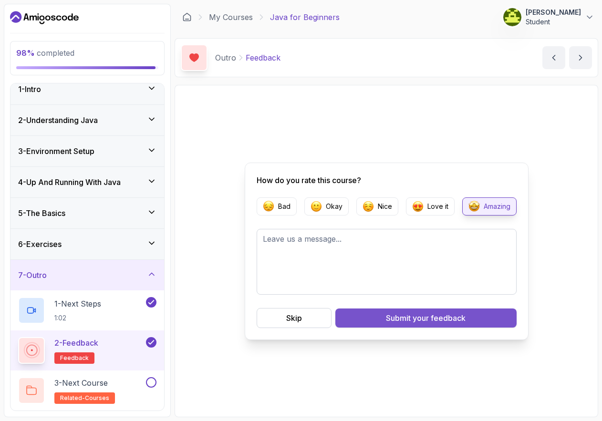
click at [405, 326] on button "Submit your feedback" at bounding box center [425, 318] width 181 height 19
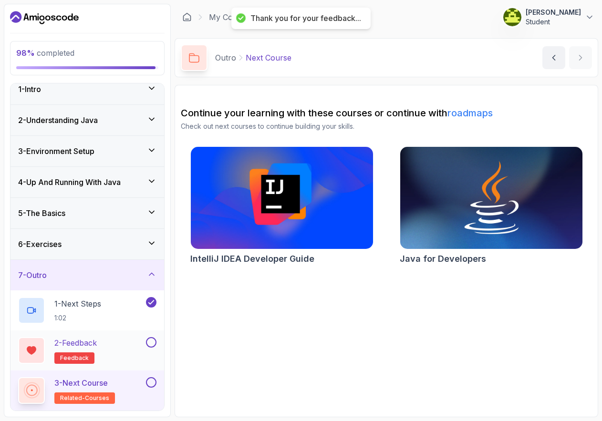
click at [126, 347] on div "2 - Feedback feedback" at bounding box center [81, 350] width 126 height 27
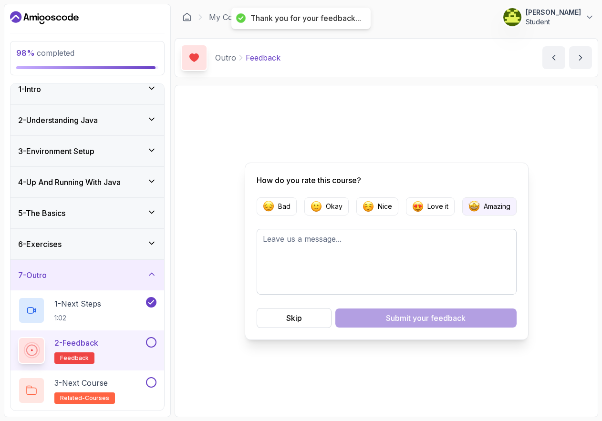
click at [405, 204] on img "button" at bounding box center [473, 206] width 11 height 11
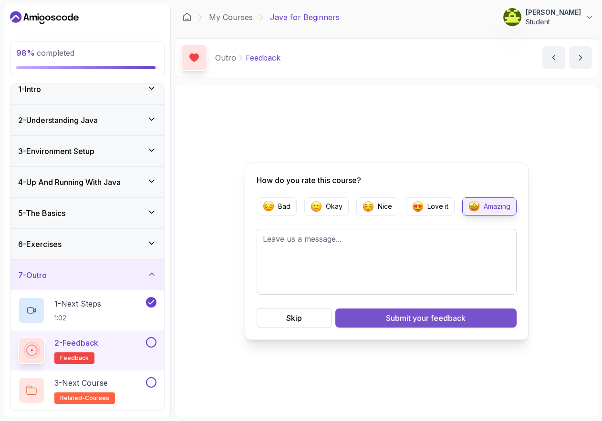
click at [405, 316] on span "your feedback" at bounding box center [439, 317] width 53 height 11
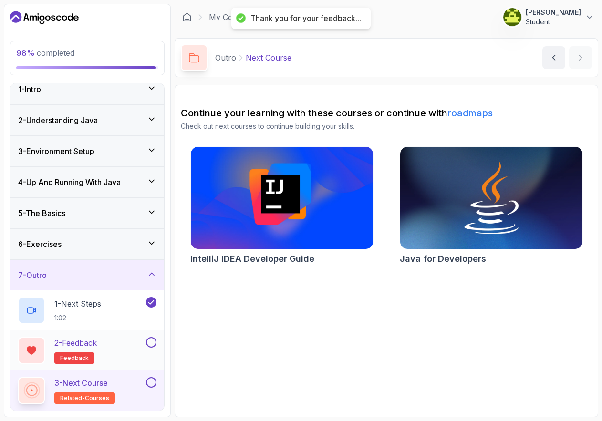
click at [156, 345] on div "2 - Feedback feedback" at bounding box center [87, 351] width 154 height 40
click at [155, 386] on div at bounding box center [150, 382] width 12 height 10
click at [405, 208] on img at bounding box center [490, 198] width 191 height 107
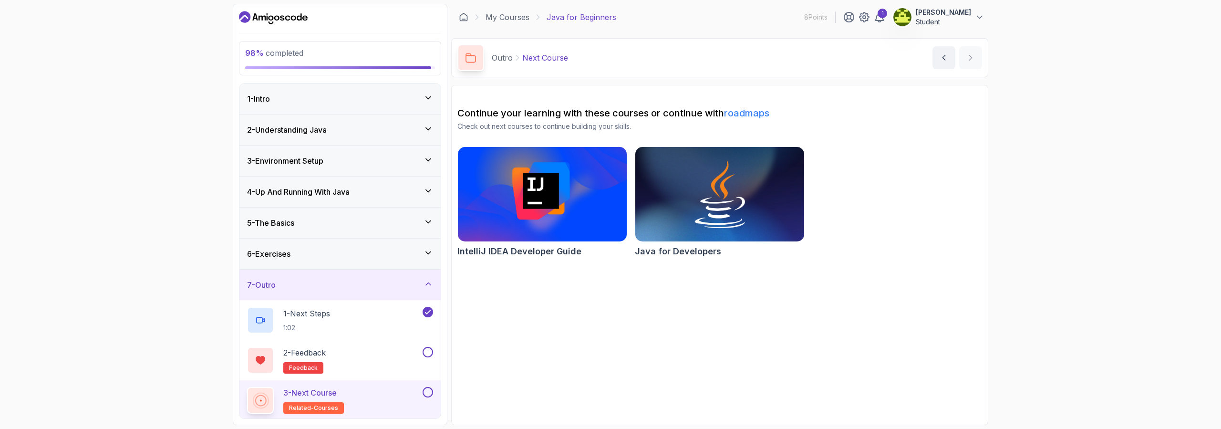
click at [267, 14] on icon "Dashboard" at bounding box center [267, 13] width 1 height 1
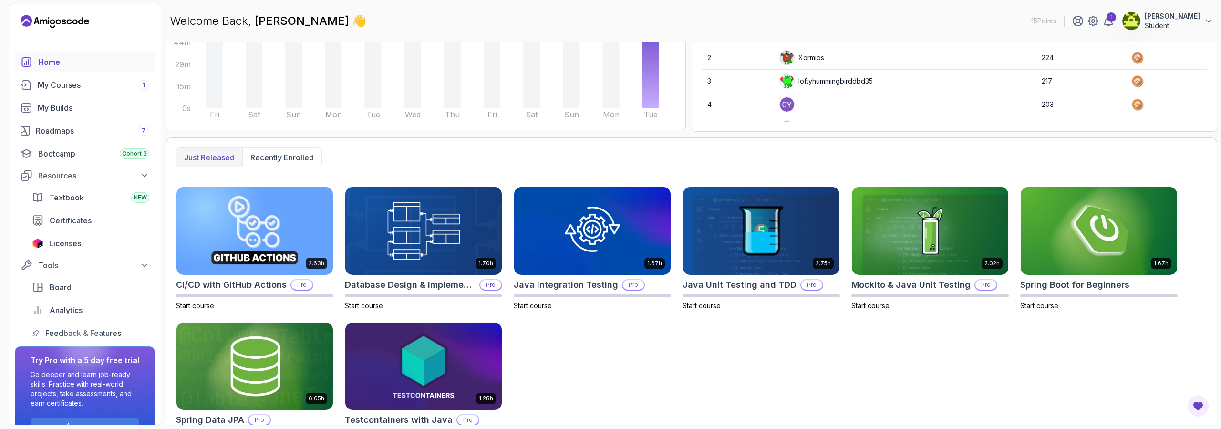
scroll to position [174, 0]
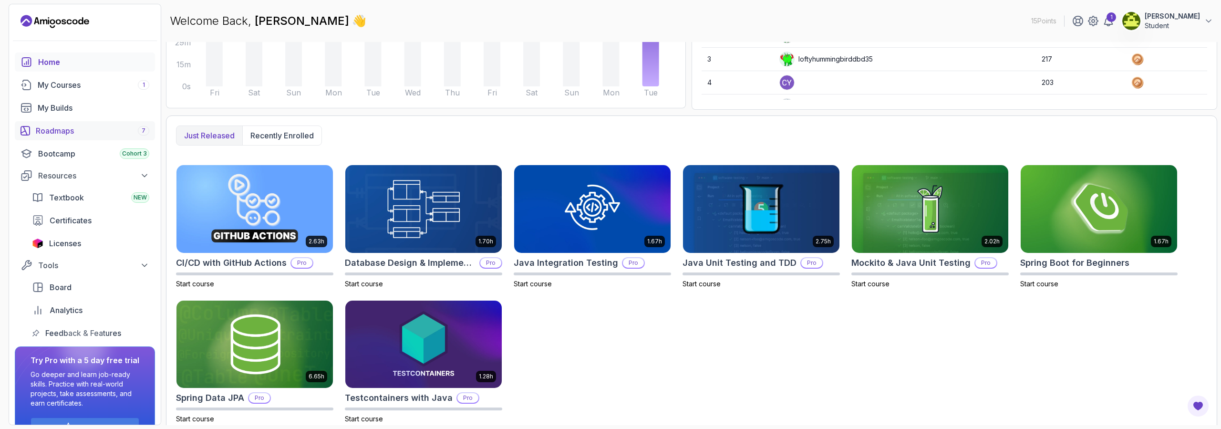
click at [67, 135] on div "Roadmaps 7" at bounding box center [93, 130] width 114 height 11
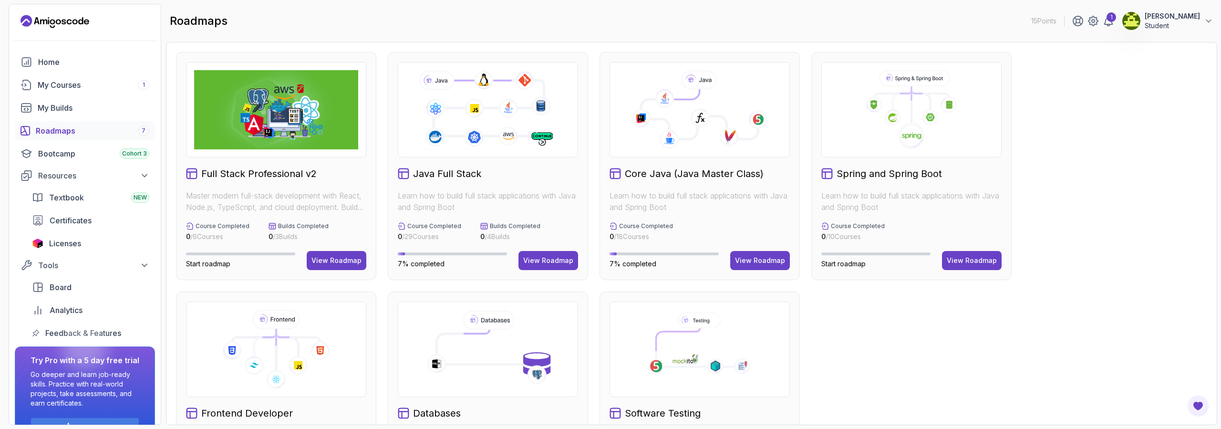
click at [405, 162] on div "Spring and Spring Boot Learn how to build full stack applications with Java and…" at bounding box center [911, 166] width 200 height 228
click at [405, 260] on div "View Roadmap" at bounding box center [972, 261] width 50 height 10
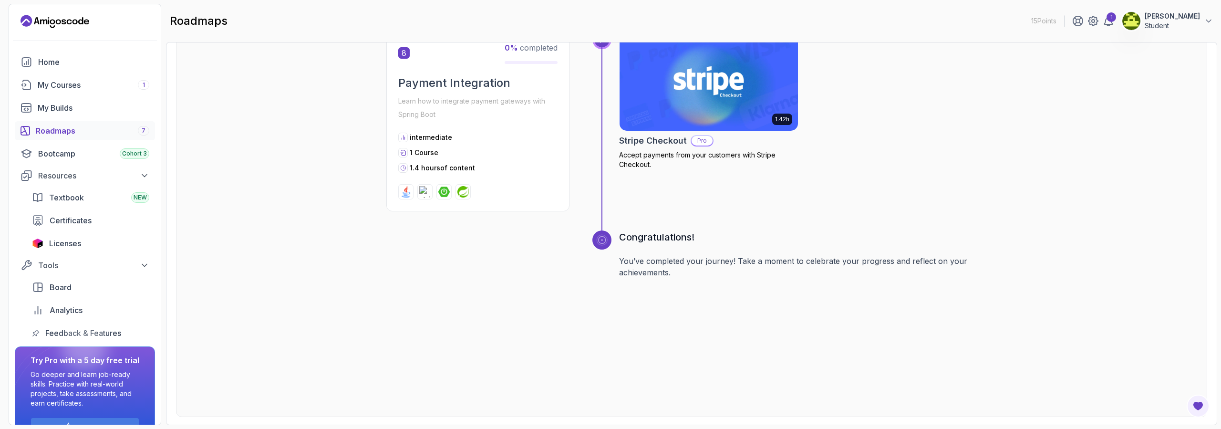
scroll to position [1632, 0]
click at [74, 145] on link "Bootcamp Cohort 3" at bounding box center [85, 153] width 140 height 19
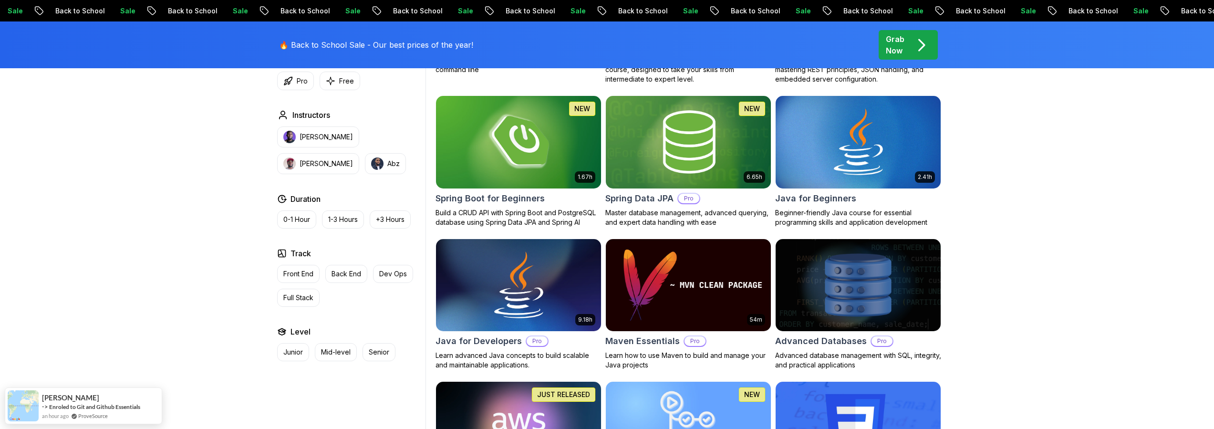
scroll to position [238, 0]
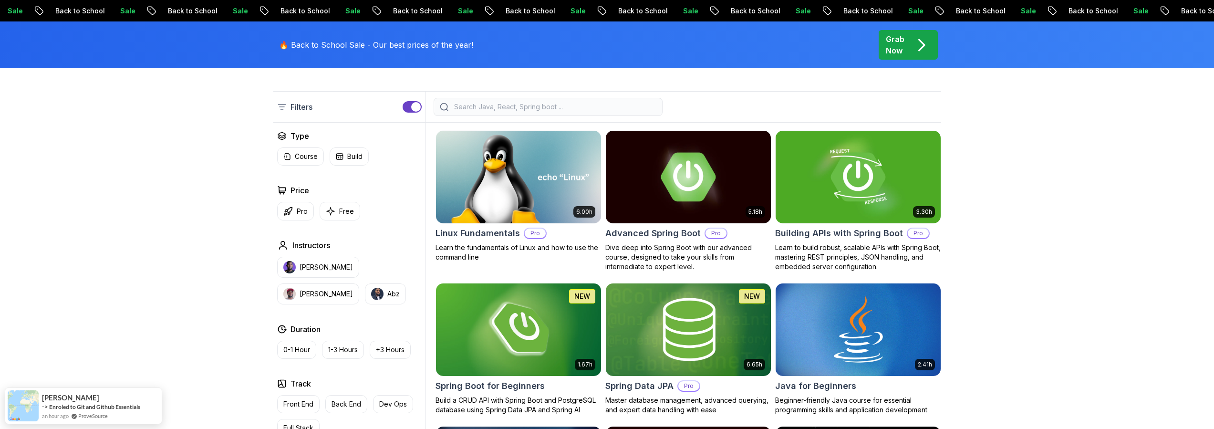
click at [491, 107] on input "search" at bounding box center [554, 107] width 204 height 10
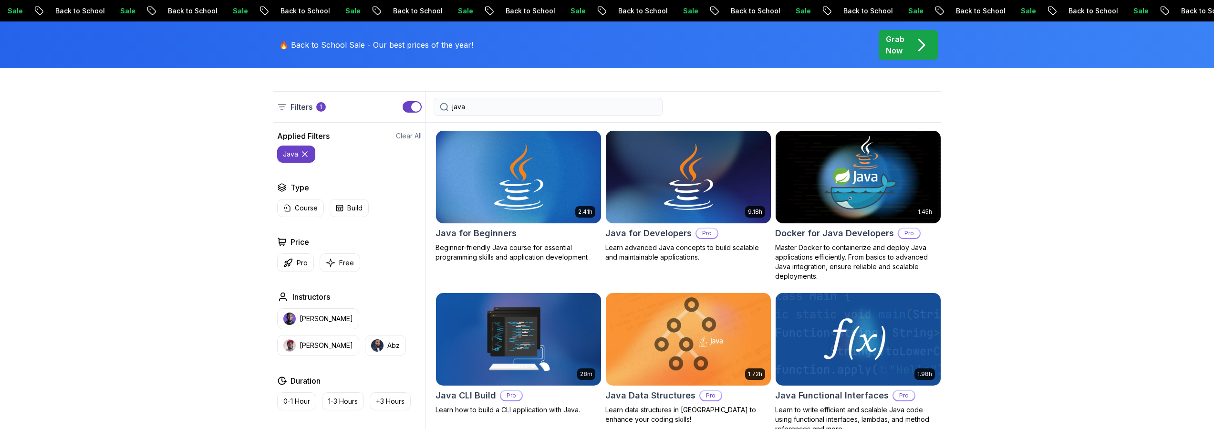
type input "java"
click at [280, 107] on icon at bounding box center [281, 106] width 7 height 5
click at [287, 107] on div "Filters 1" at bounding box center [301, 106] width 49 height 11
click at [307, 107] on p "Filters" at bounding box center [302, 106] width 22 height 11
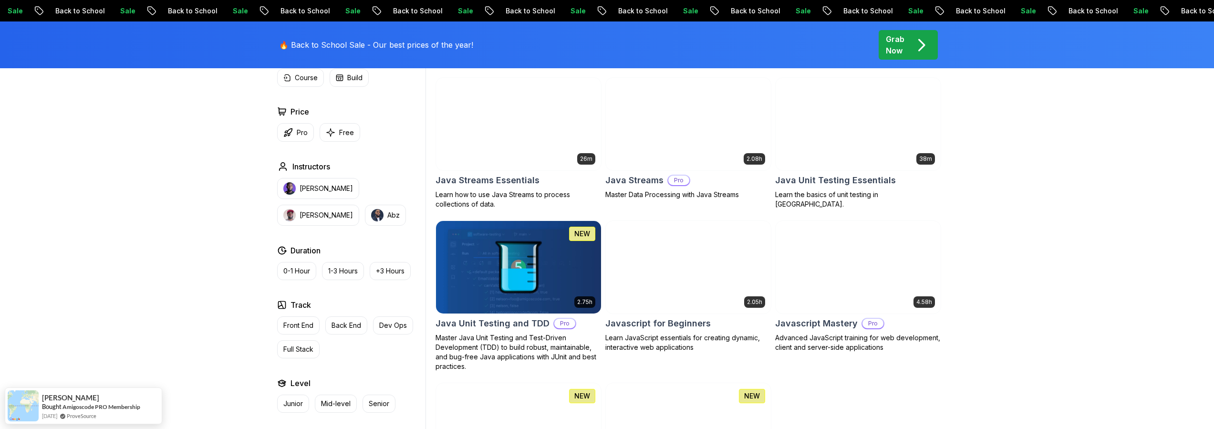
scroll to position [760, 0]
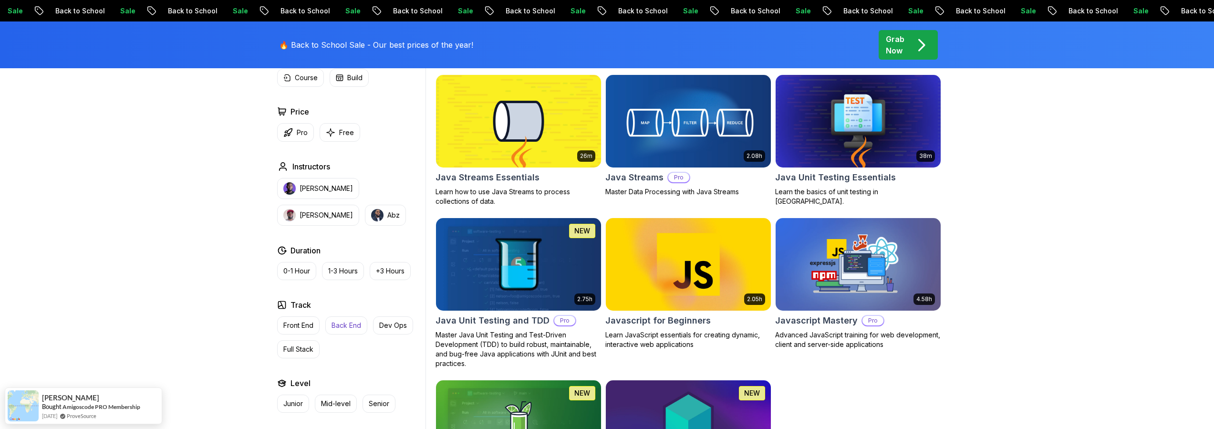
click at [353, 321] on p "Back End" at bounding box center [347, 326] width 30 height 10
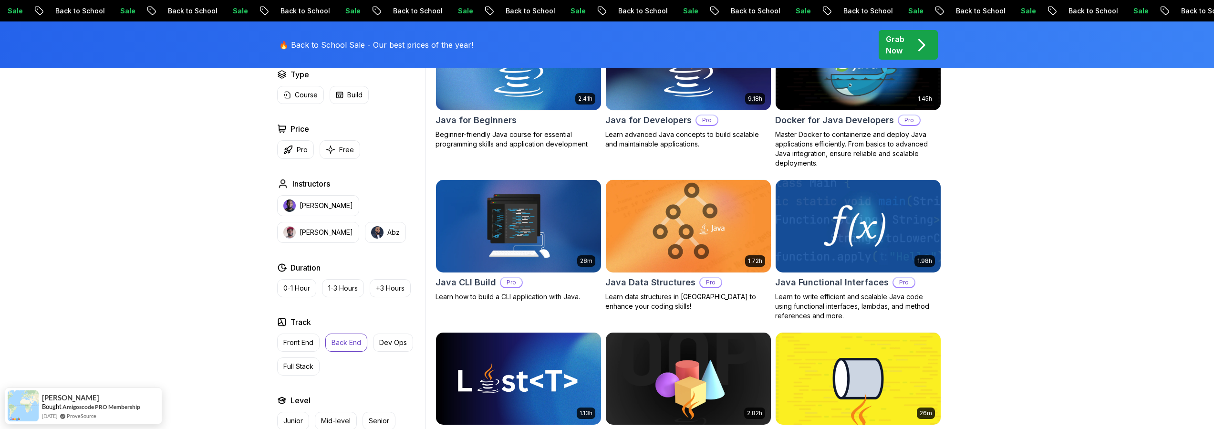
scroll to position [170, 0]
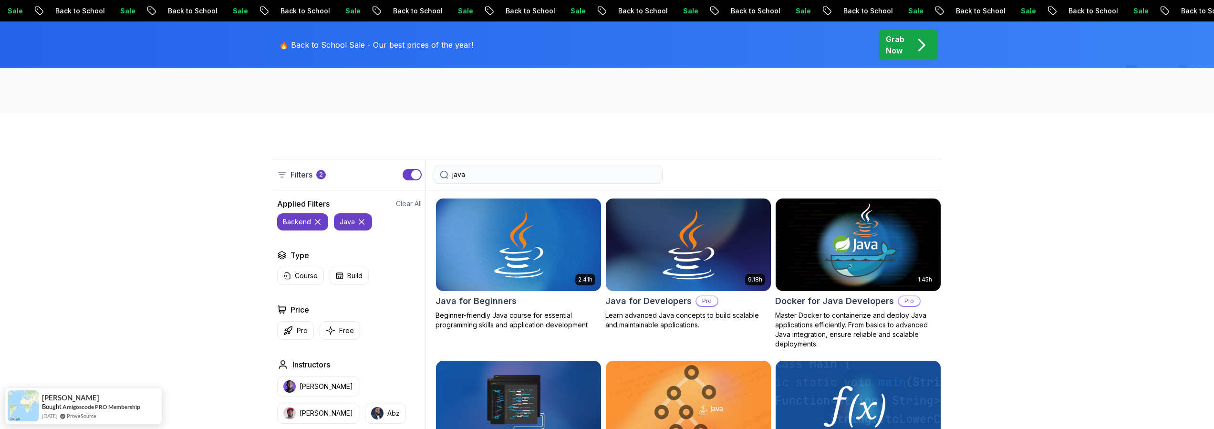
click at [690, 277] on img at bounding box center [688, 244] width 173 height 97
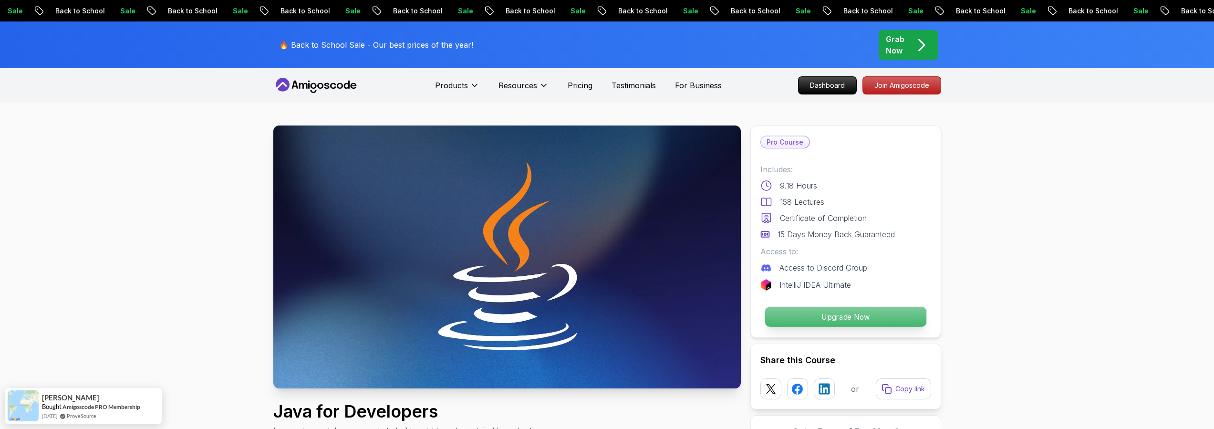
click at [856, 326] on p "Upgrade Now" at bounding box center [845, 317] width 161 height 20
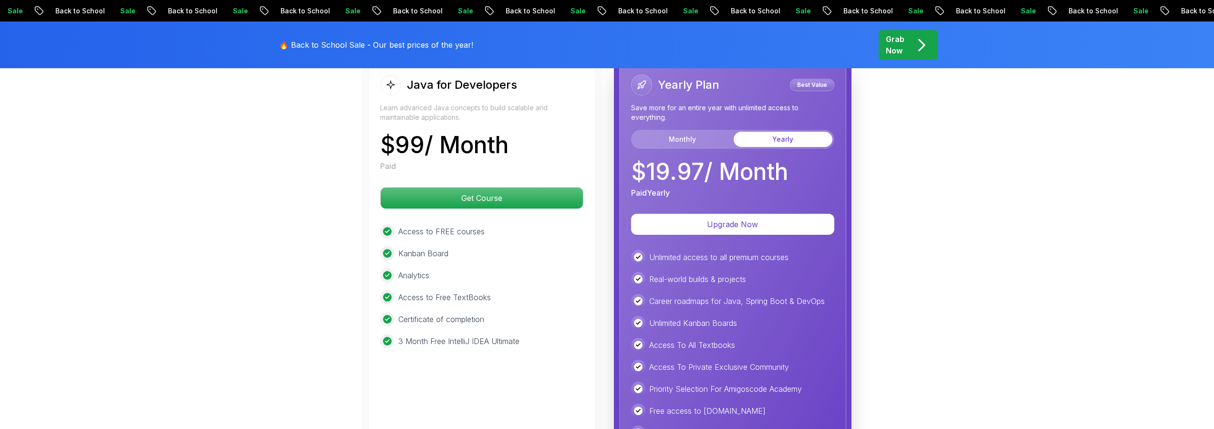
scroll to position [2360, 0]
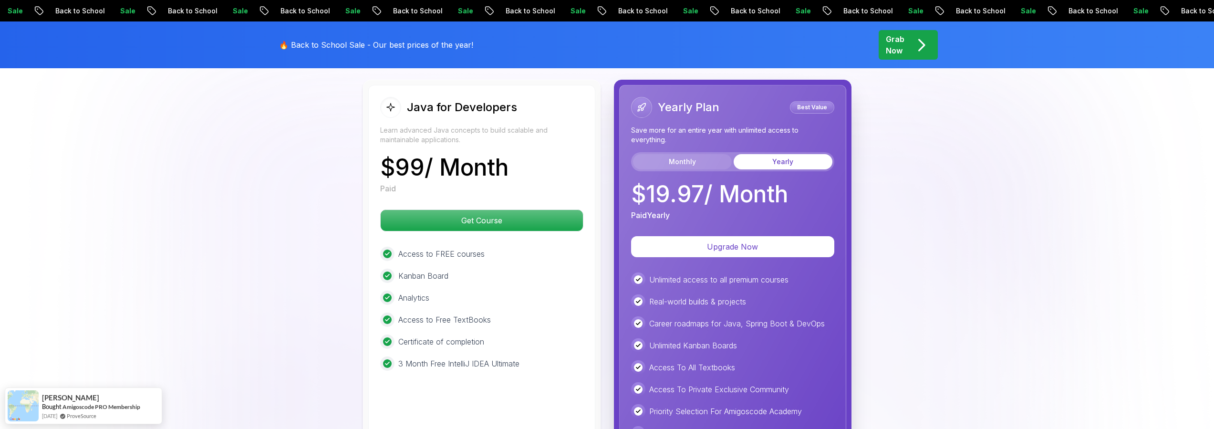
click at [685, 154] on button "Monthly" at bounding box center [682, 161] width 99 height 15
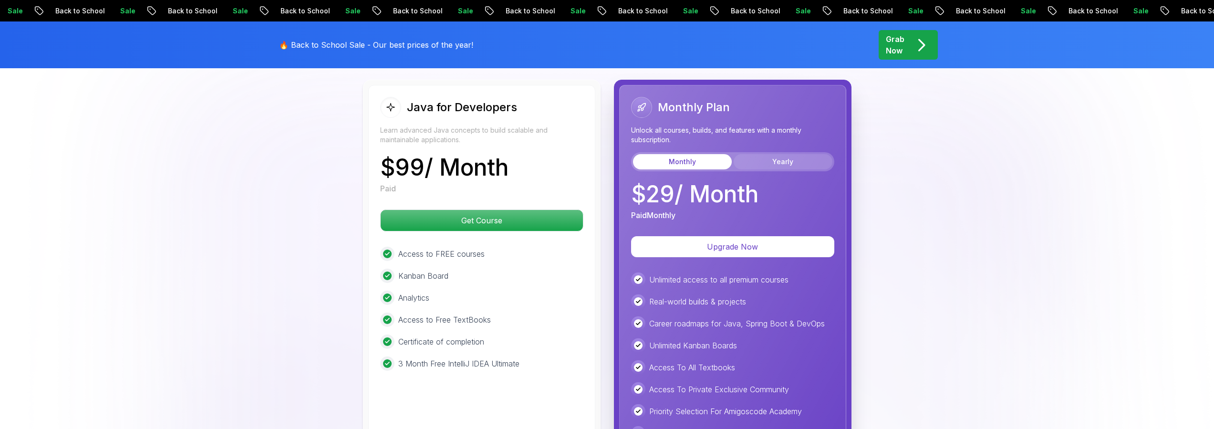
click at [764, 154] on button "Yearly" at bounding box center [783, 161] width 99 height 15
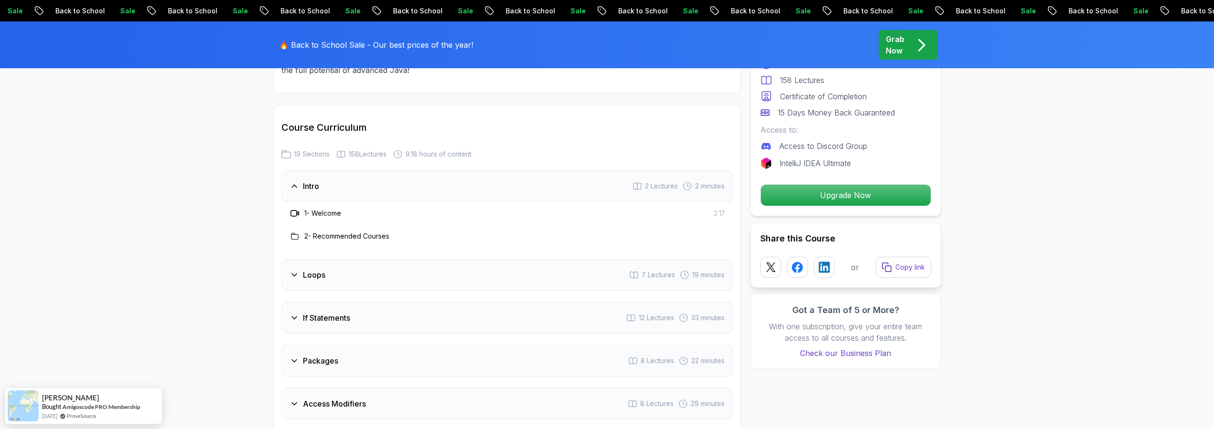
scroll to position [1360, 0]
